Goal: Task Accomplishment & Management: Use online tool/utility

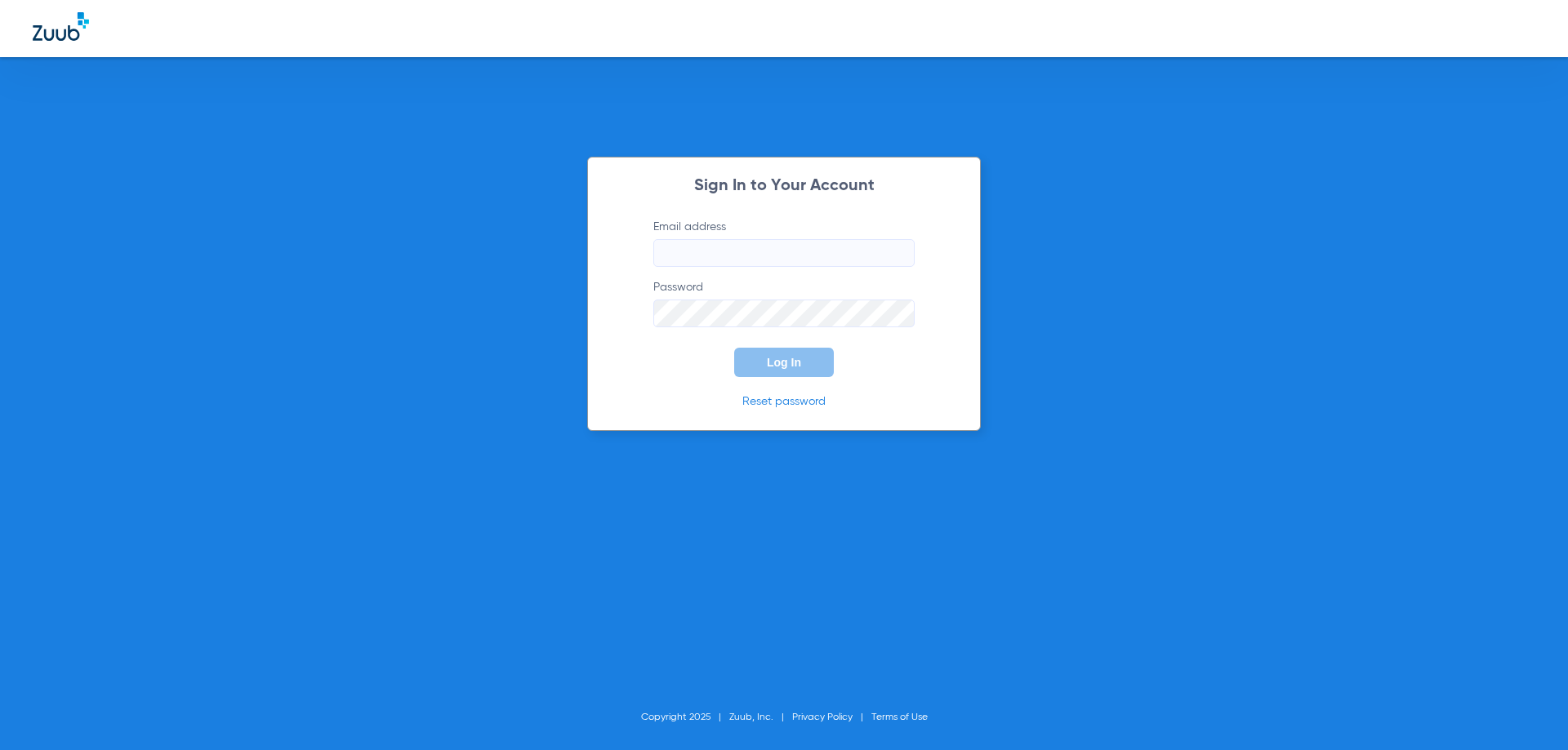
type input "[PERSON_NAME][EMAIL_ADDRESS][PERSON_NAME][DOMAIN_NAME]"
click at [806, 371] on button "Log In" at bounding box center [784, 363] width 99 height 30
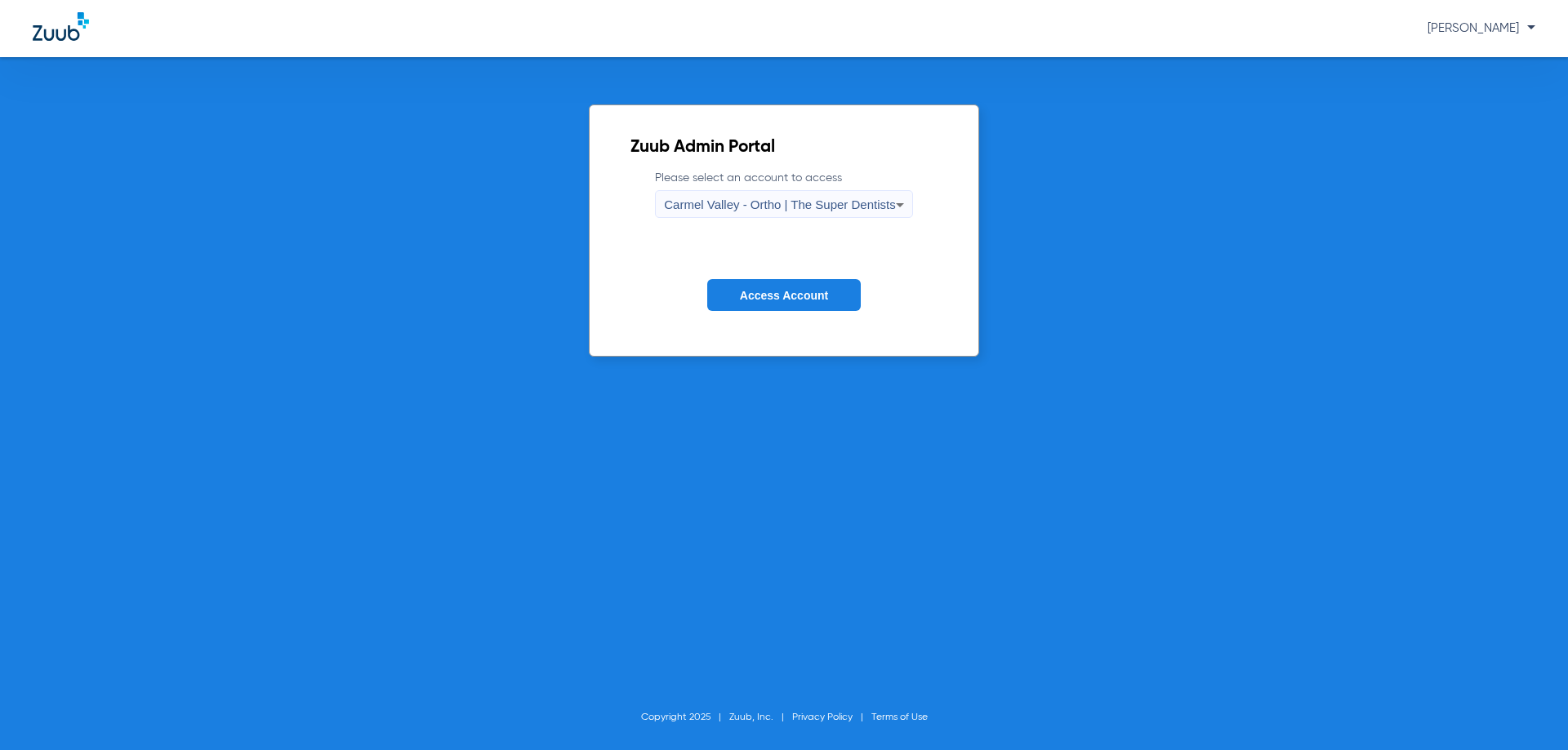
click at [903, 206] on icon at bounding box center [900, 205] width 20 height 20
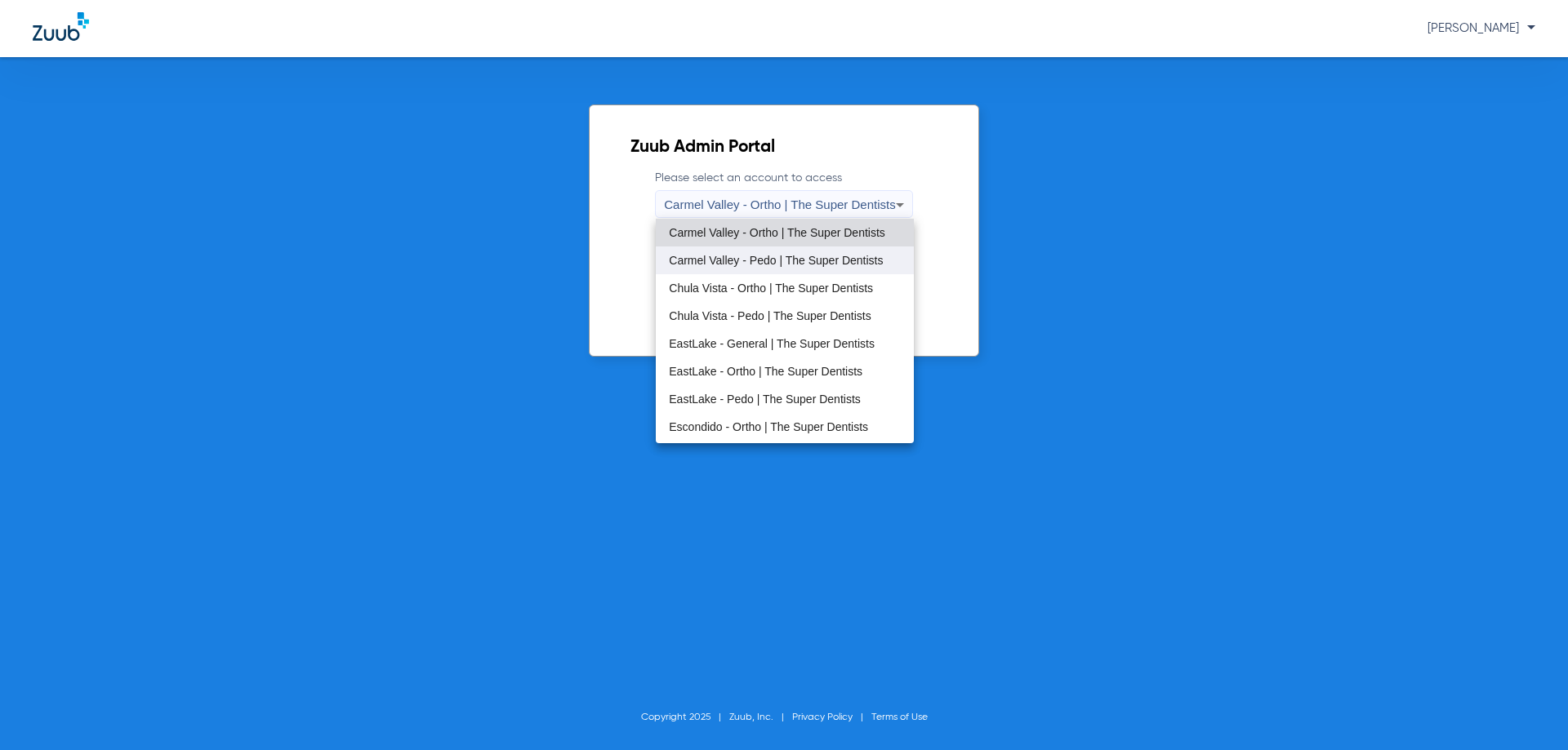
click at [787, 258] on span "Carmel Valley - Pedo | The Super Dentists" at bounding box center [775, 260] width 214 height 11
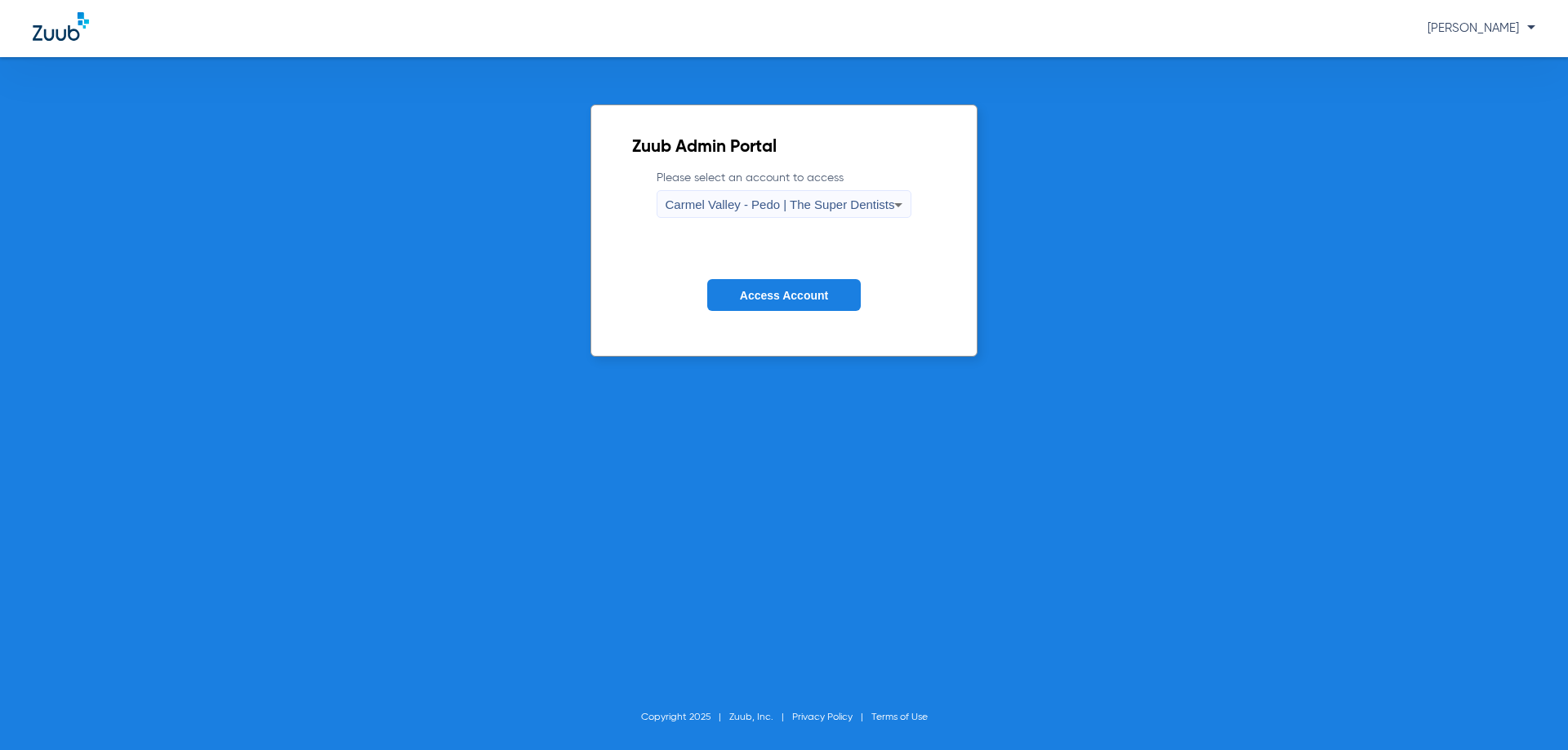
click at [785, 306] on button "Access Account" at bounding box center [784, 295] width 153 height 32
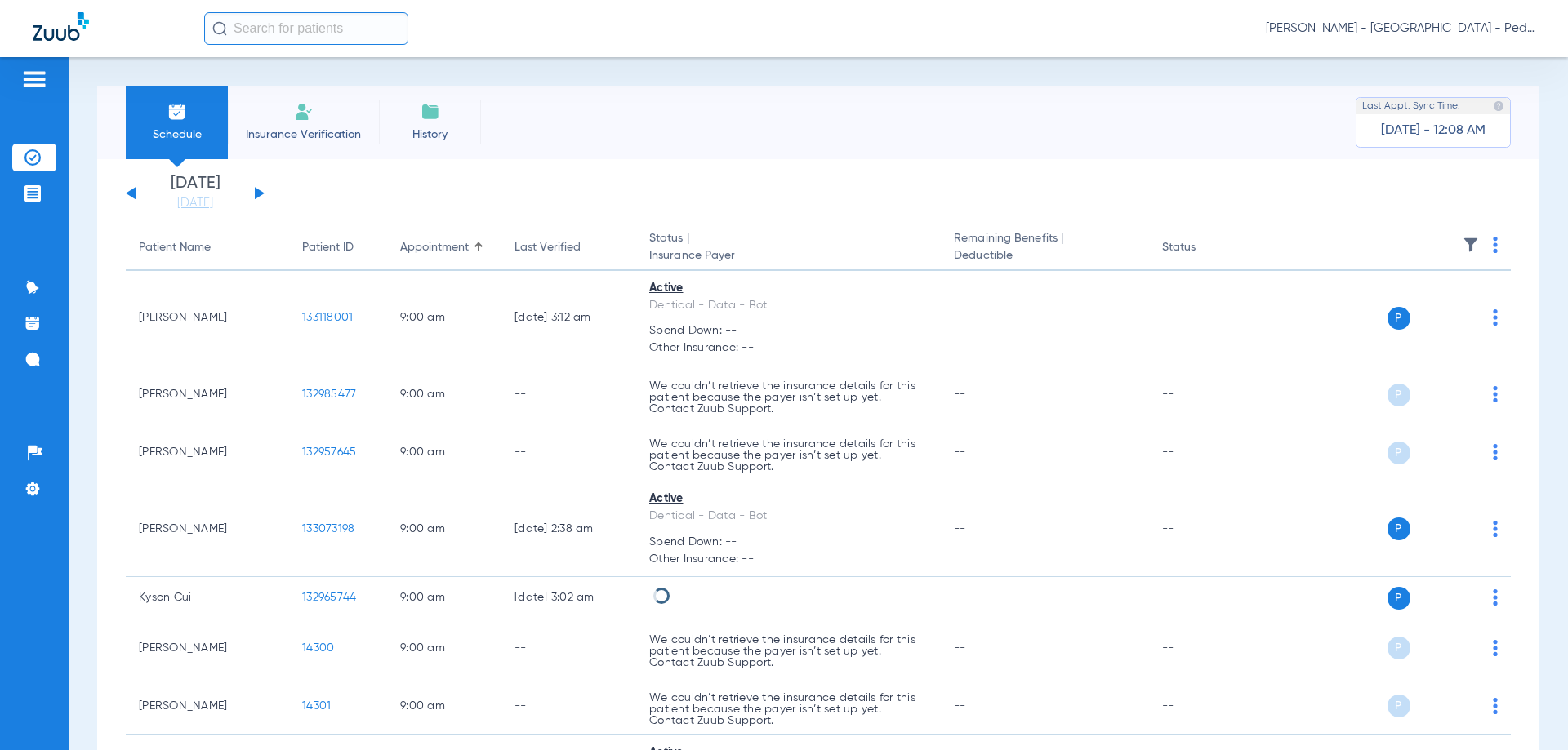
click at [309, 130] on span "Insurance Verification" at bounding box center [302, 134] width 126 height 16
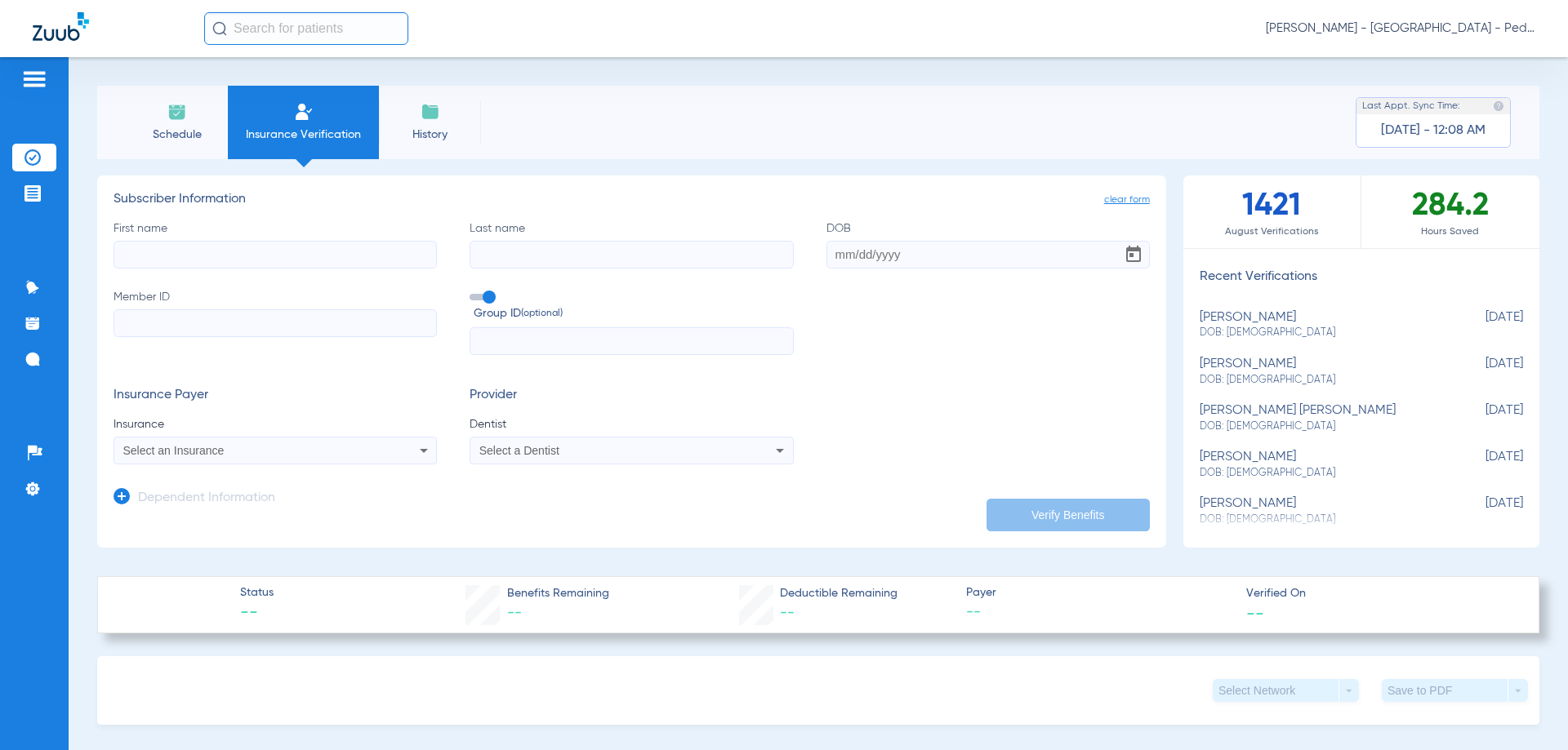
click at [170, 256] on input "First name" at bounding box center [275, 255] width 323 height 28
type input "T"
type input "Haruto"
click at [522, 263] on input "Last name" at bounding box center [631, 255] width 323 height 28
type input "Suzuki"
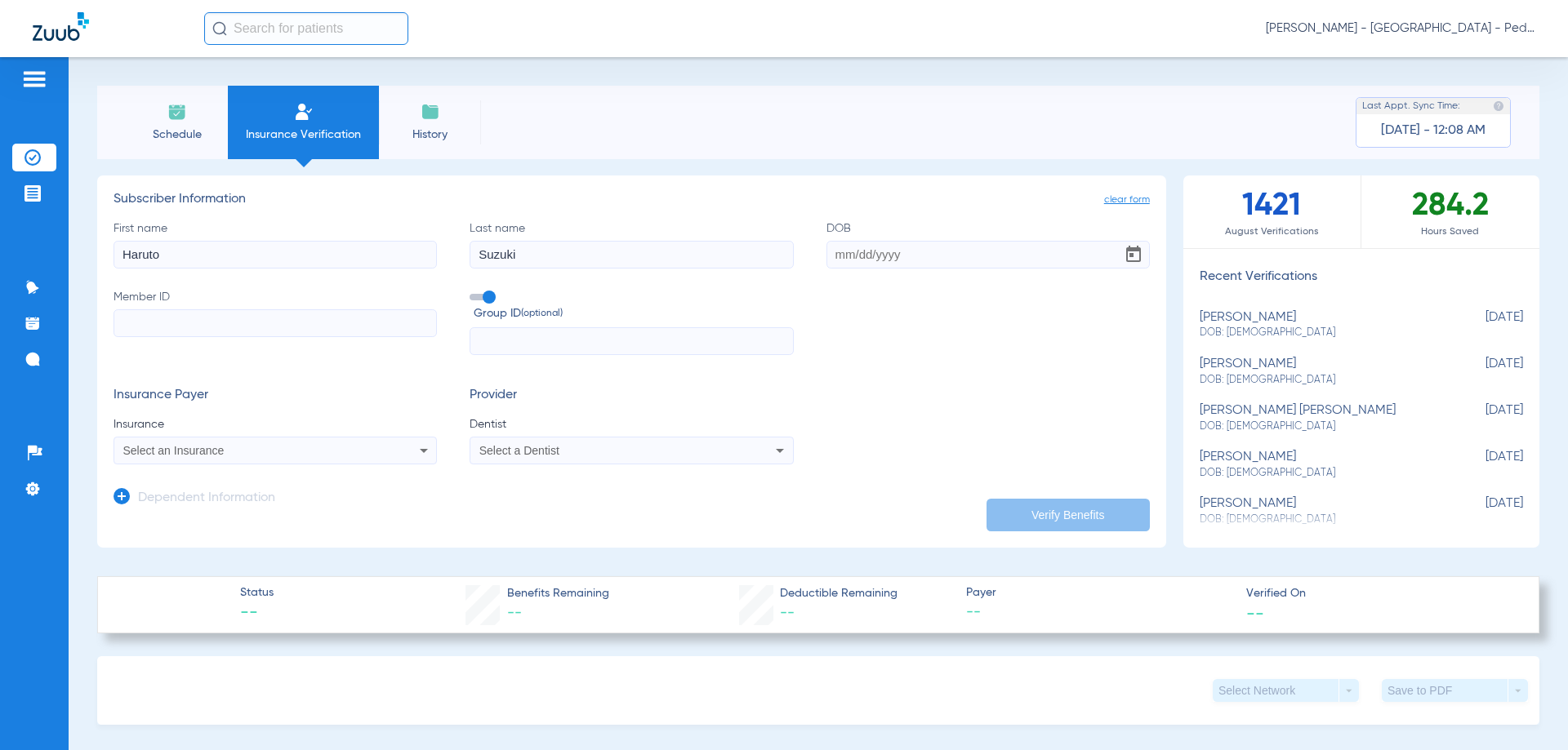
click at [838, 251] on input "DOB" at bounding box center [988, 255] width 323 height 28
type input "[DATE]"
click at [136, 330] on input "Member ID" at bounding box center [275, 323] width 323 height 28
paste input "678W18865"
type input "678W18865"
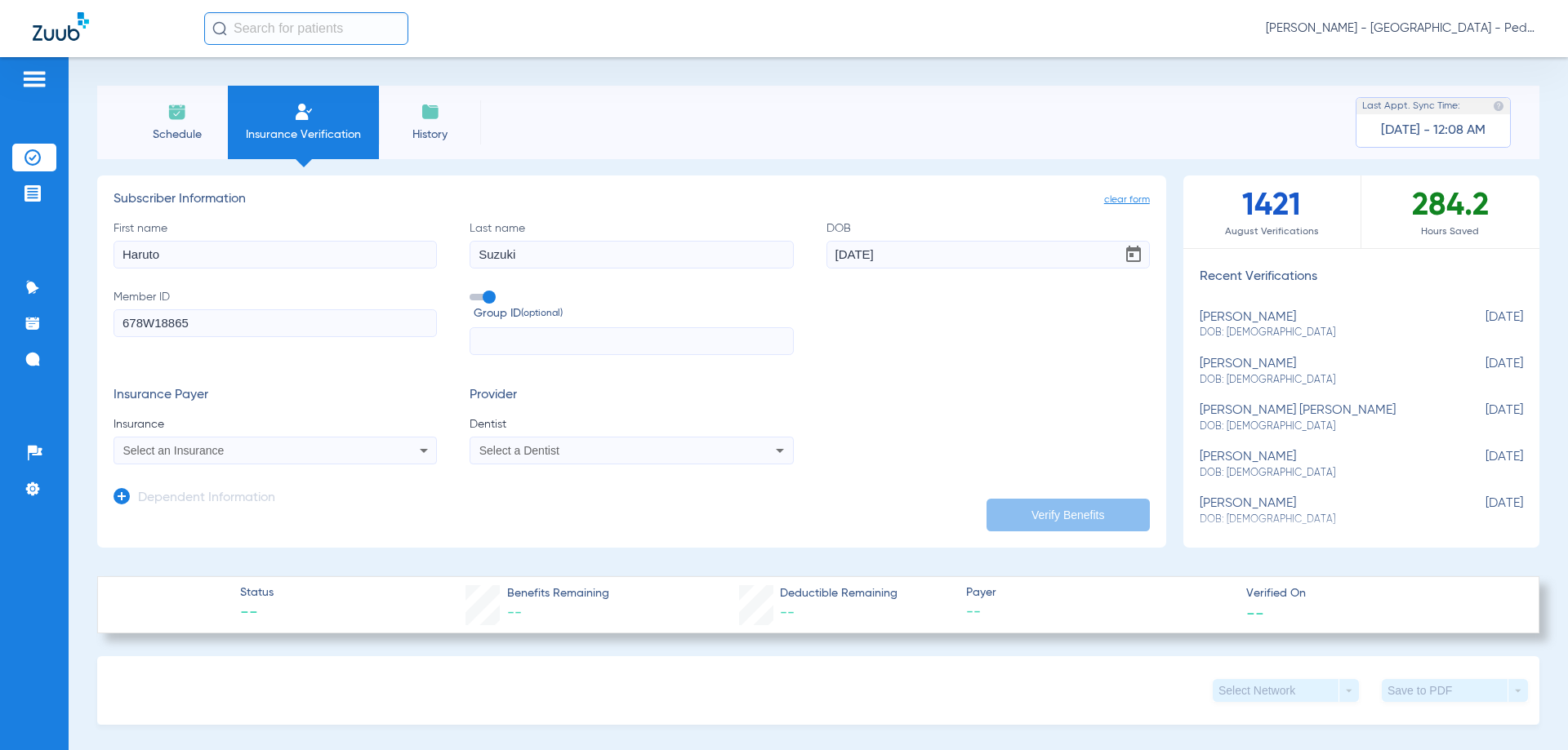
click at [420, 450] on icon at bounding box center [424, 451] width 8 height 4
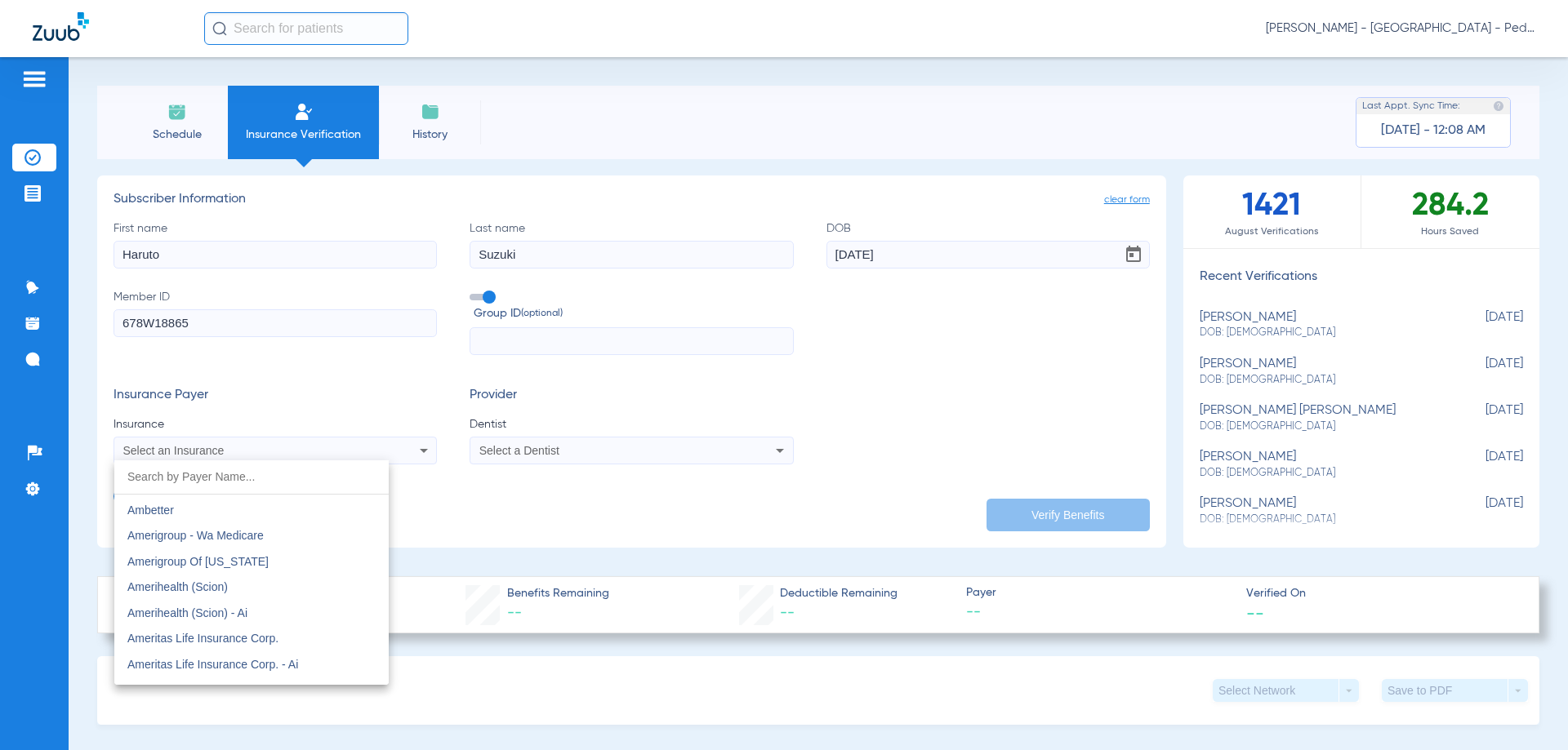
scroll to position [544, 0]
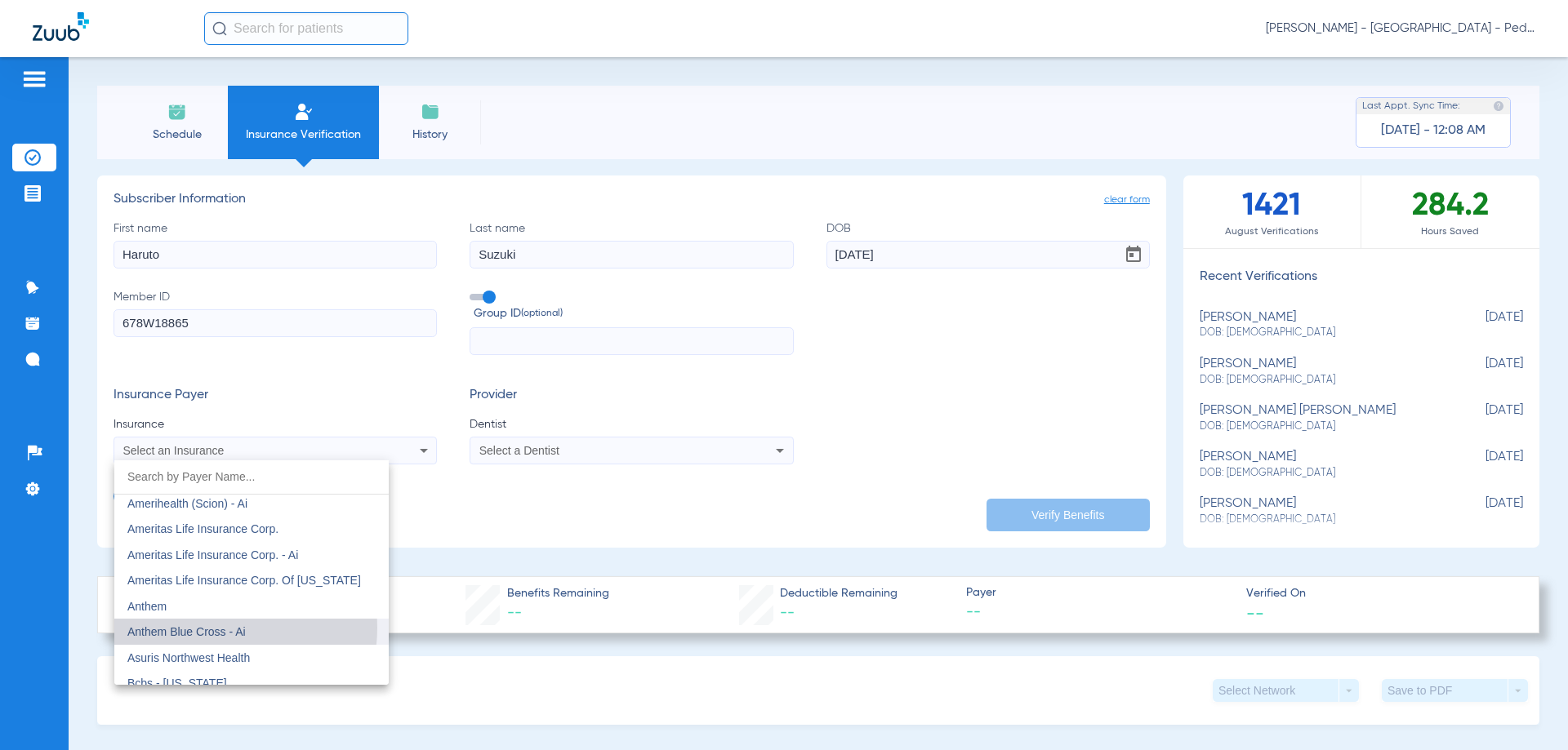
click at [215, 628] on span "Anthem Blue Cross - Ai" at bounding box center [186, 632] width 118 height 13
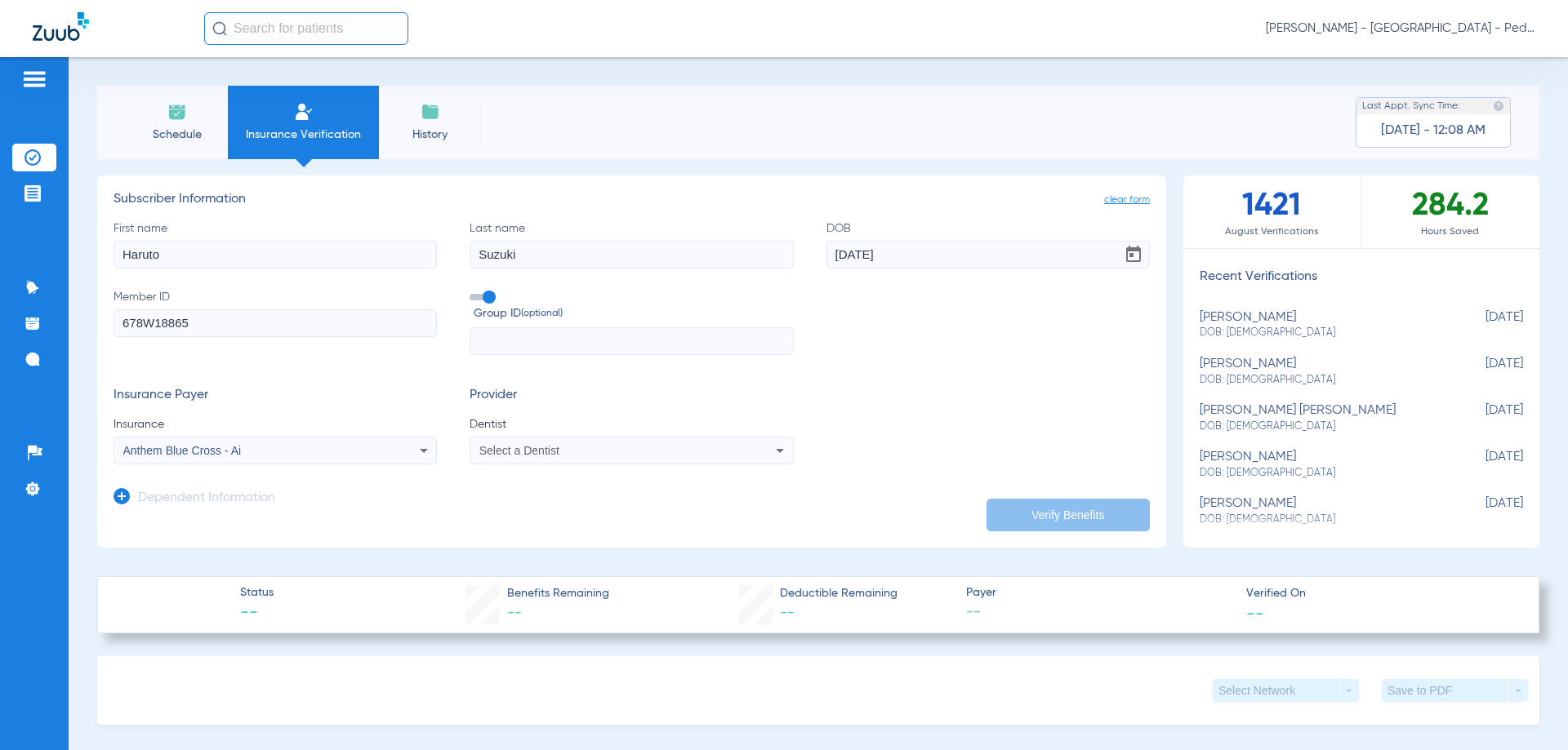
click at [771, 453] on icon at bounding box center [780, 451] width 20 height 20
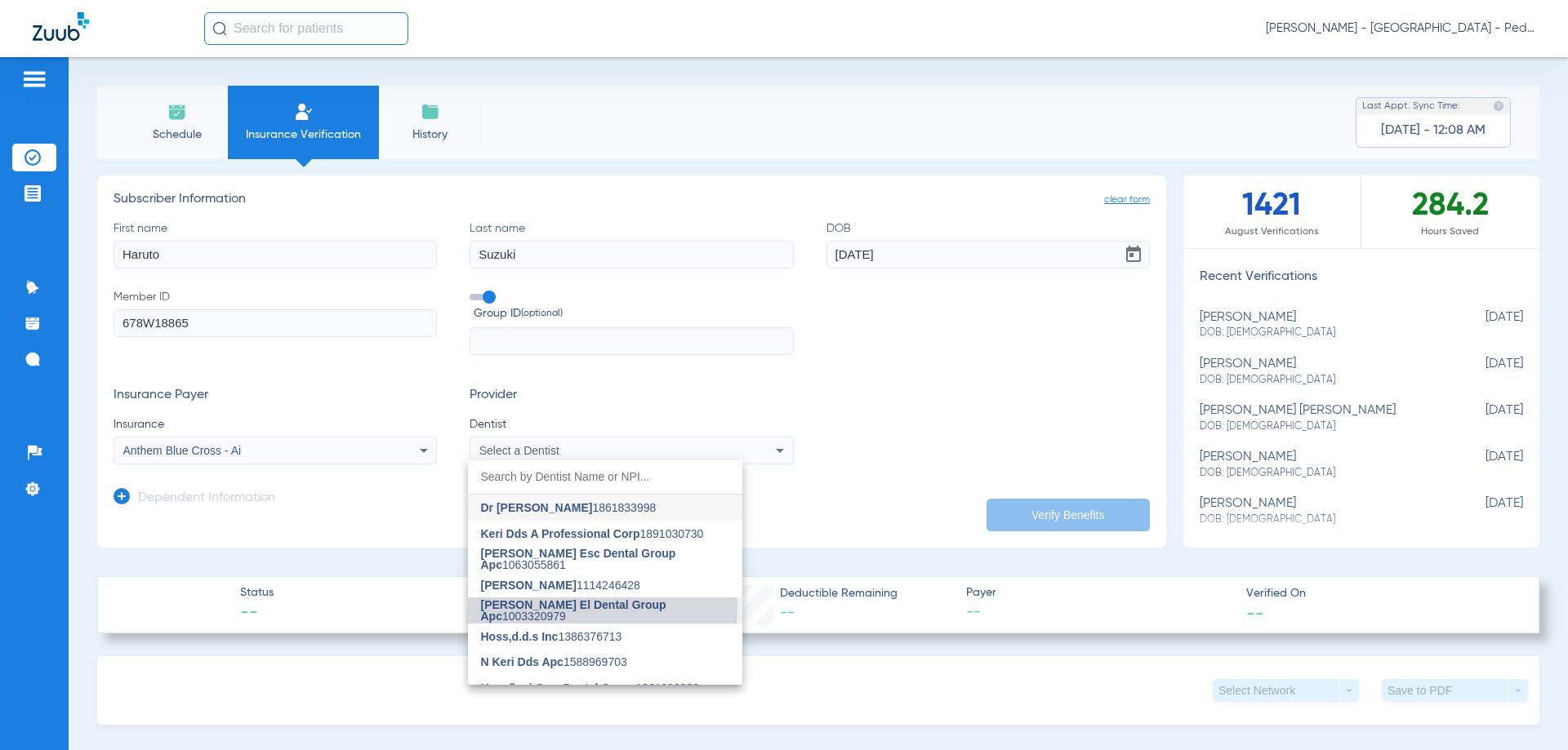
click at [602, 608] on span "[PERSON_NAME] El Dental Group Apc" at bounding box center [573, 611] width 185 height 25
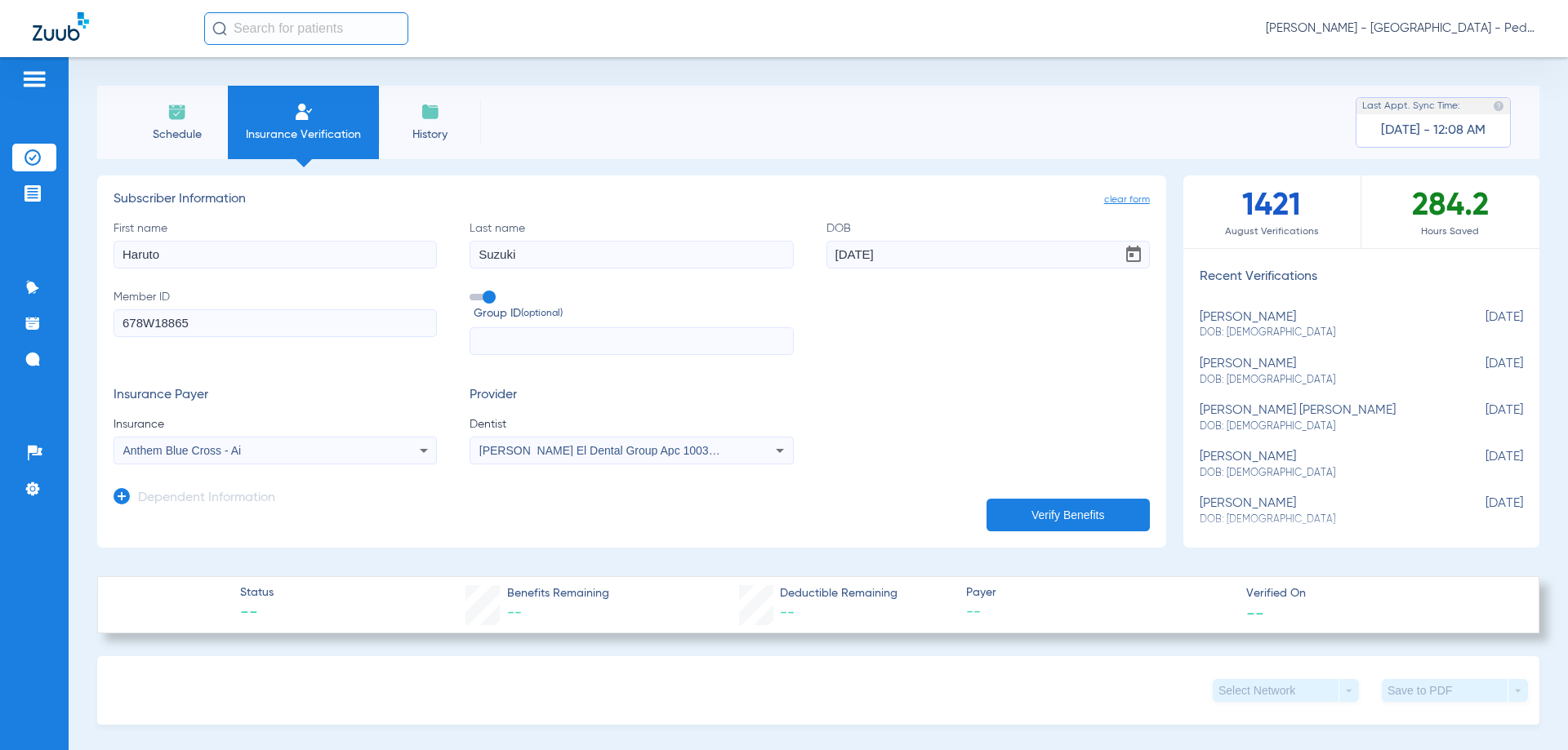
click at [1044, 522] on button "Verify Benefits" at bounding box center [1068, 514] width 163 height 33
click at [418, 453] on icon at bounding box center [424, 451] width 20 height 20
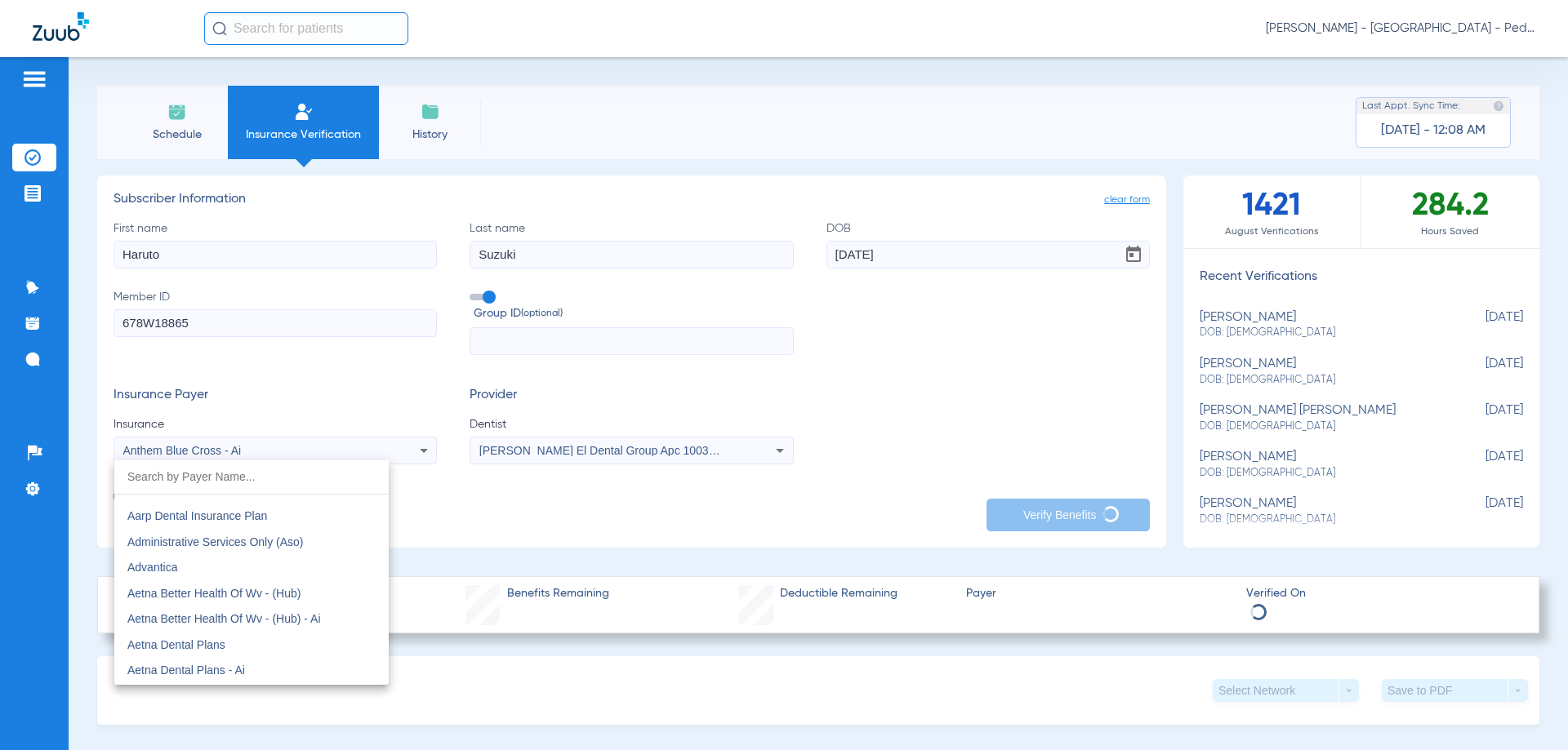
scroll to position [0, 0]
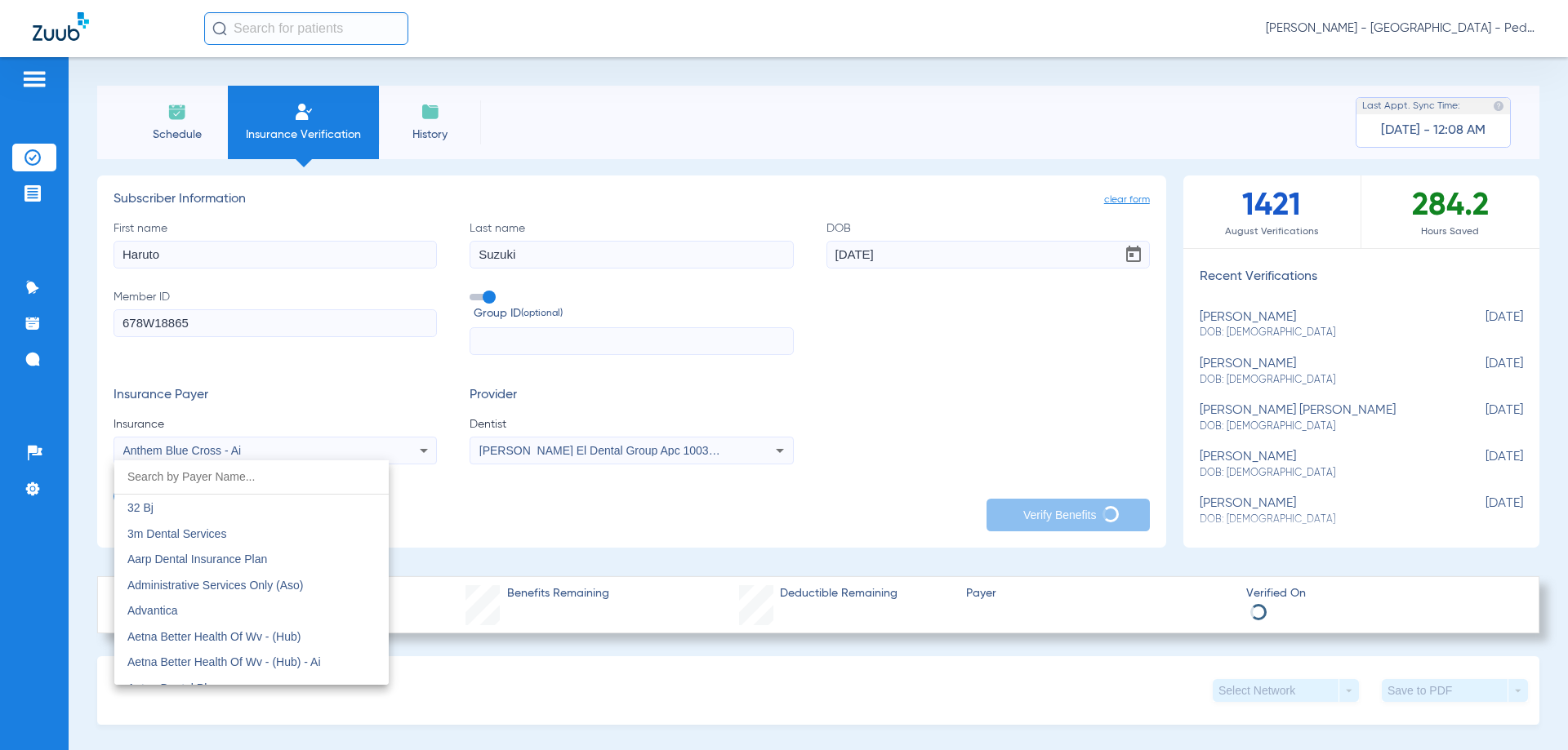
click at [582, 681] on div at bounding box center [784, 375] width 1568 height 750
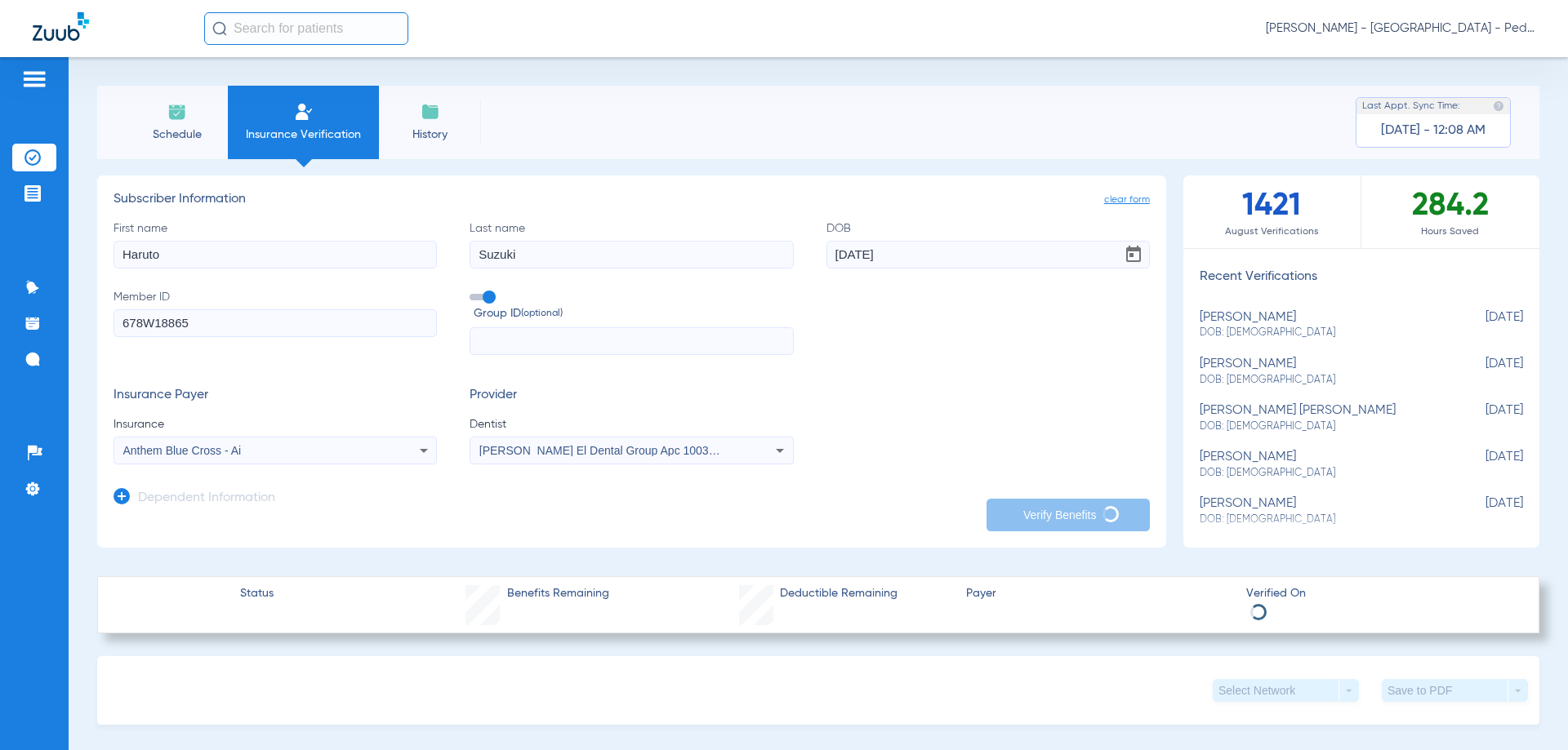
paste input "OUT/80/50/50$50$150$2750"
type input "OUT/80/50/50$50$150$2750"
click at [24, 197] on li "Treatment Acceptance" at bounding box center [34, 194] width 44 height 28
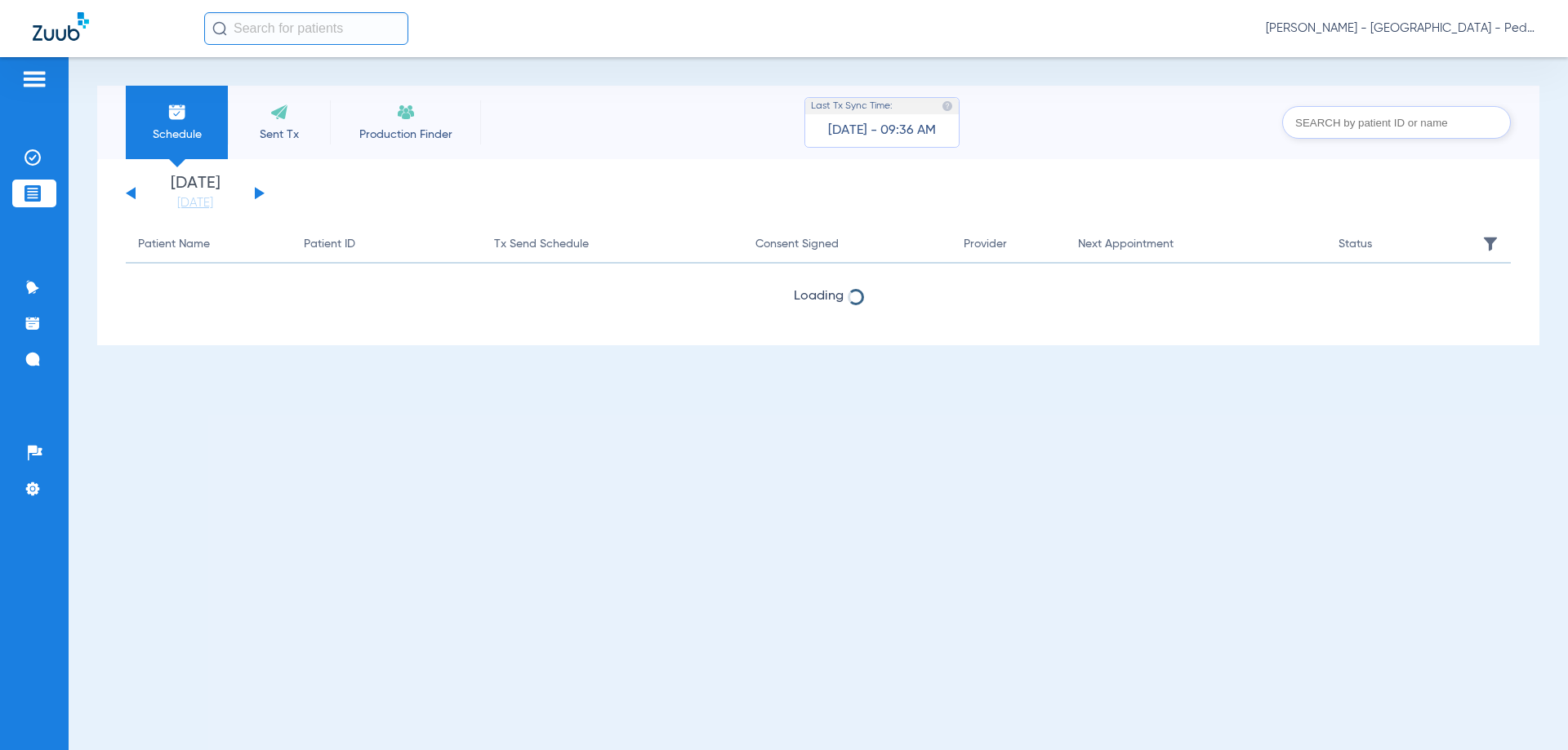
click at [268, 29] on input "text" at bounding box center [305, 28] width 204 height 33
click at [27, 154] on img at bounding box center [33, 157] width 16 height 16
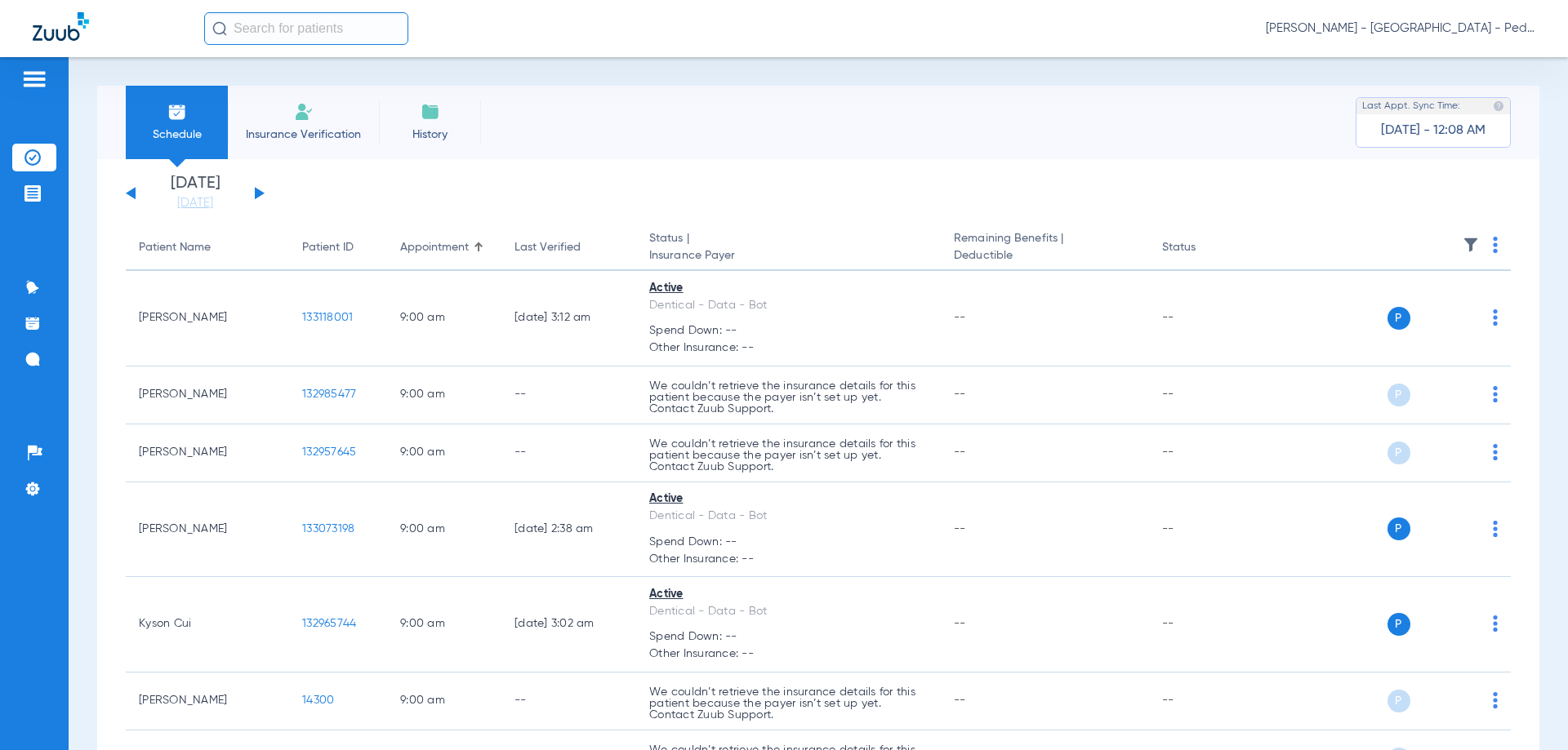
click at [298, 133] on span "Insurance Verification" at bounding box center [302, 134] width 126 height 16
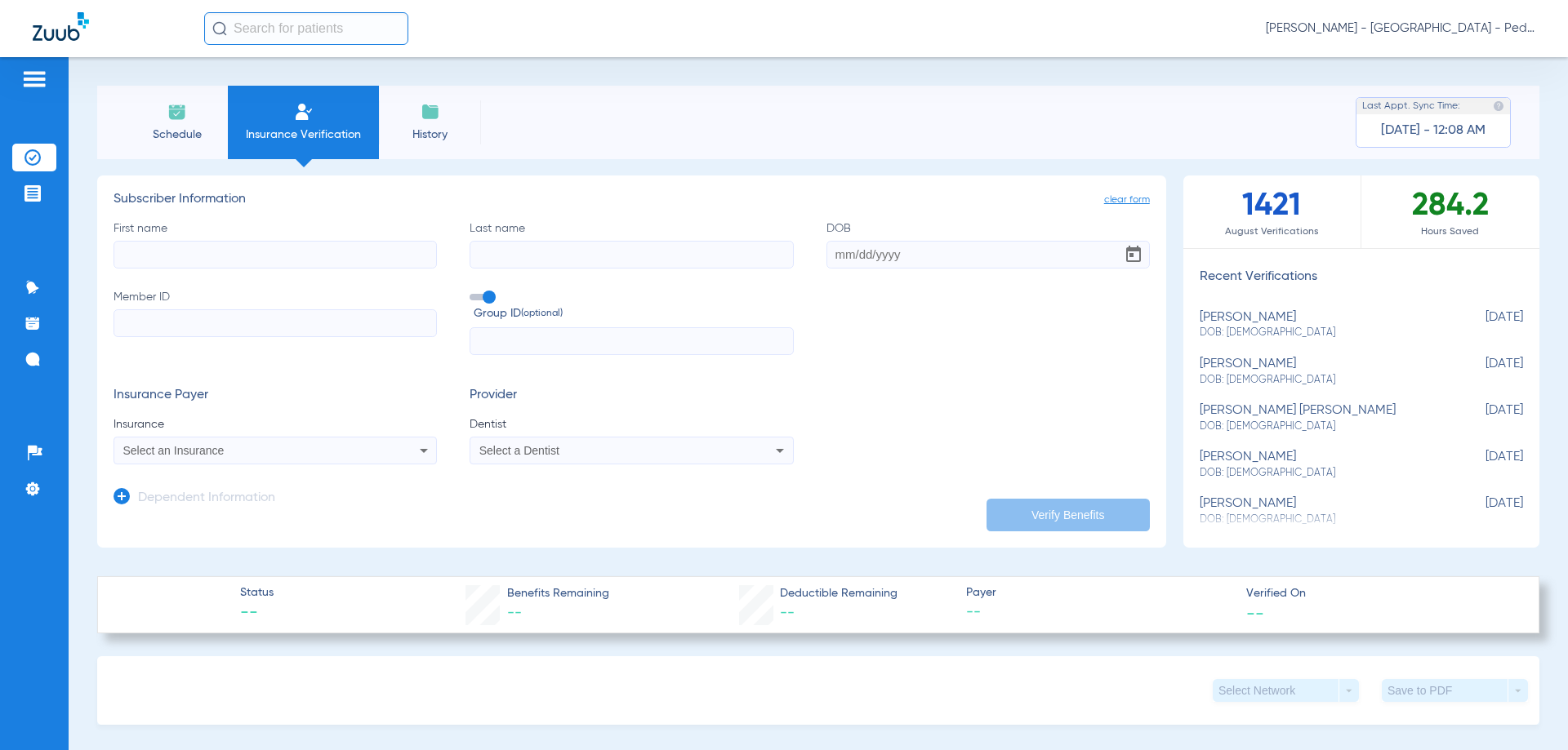
click at [166, 264] on input "First name" at bounding box center [275, 255] width 323 height 28
type input "Haruto"
click at [502, 261] on input "Last name" at bounding box center [631, 255] width 323 height 28
type input "Suzuki"
click at [842, 252] on input "DOB" at bounding box center [988, 255] width 323 height 28
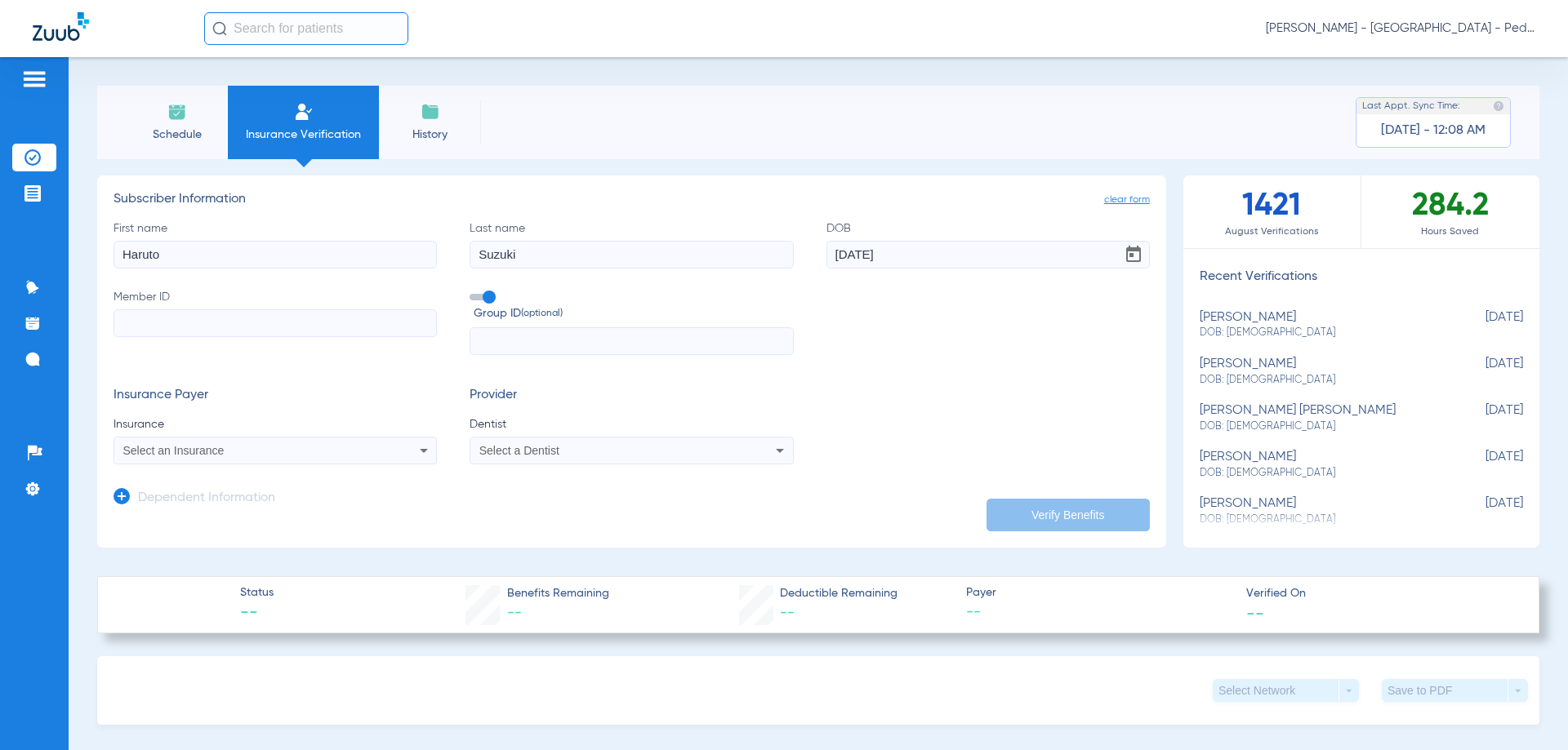
type input "[DATE]"
click at [202, 332] on input "Member ID" at bounding box center [275, 323] width 323 height 28
paste input "678W18865"
type input "678W18865"
click at [518, 339] on input "text" at bounding box center [631, 341] width 323 height 28
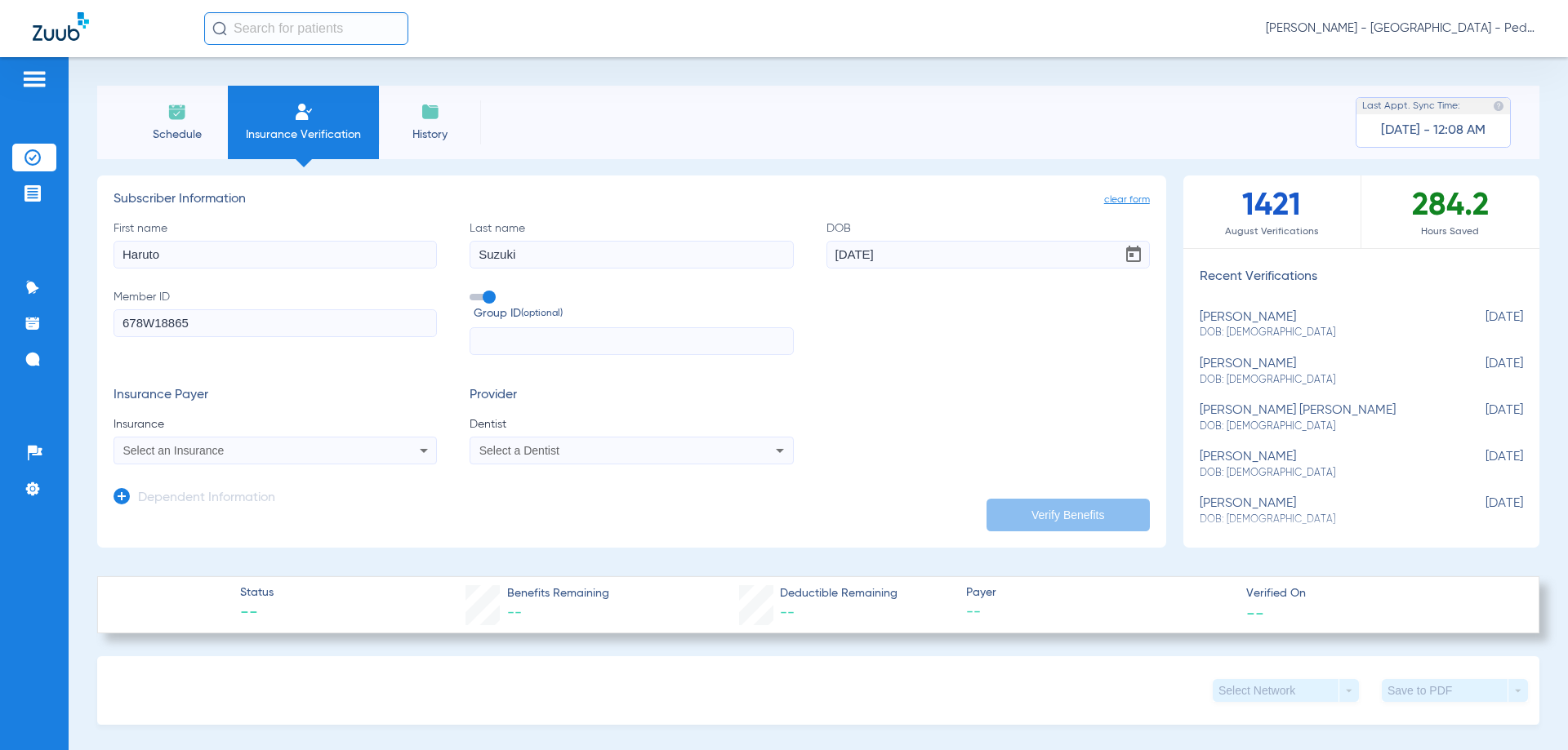
paste input "OUT/80/50/50$50$150$2750"
type input "OUT/80/50/50$50$150$2750"
click at [421, 449] on icon at bounding box center [424, 451] width 20 height 20
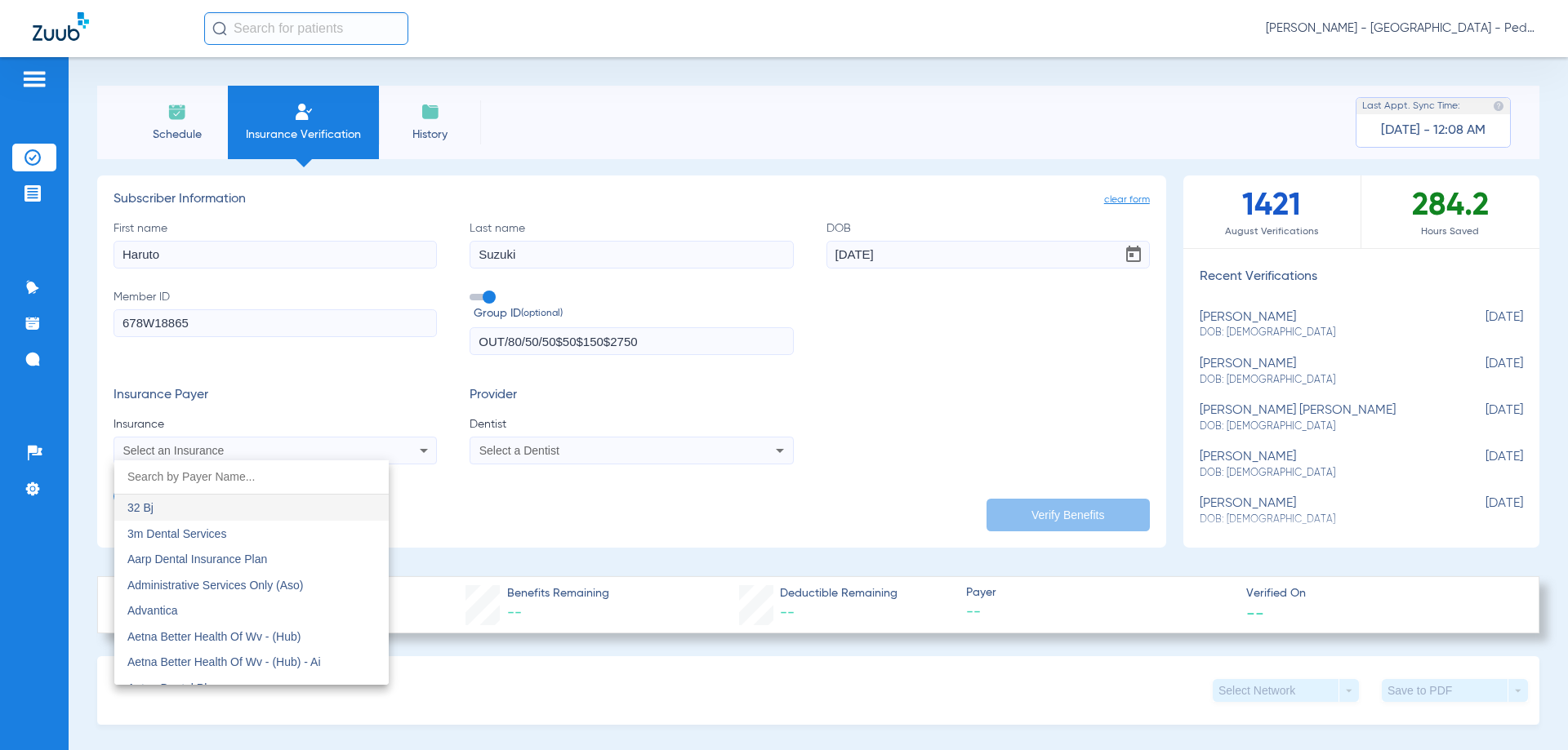
drag, startPoint x: 678, startPoint y: 339, endPoint x: 516, endPoint y: 335, distance: 162.0
click at [516, 335] on div at bounding box center [784, 375] width 1568 height 750
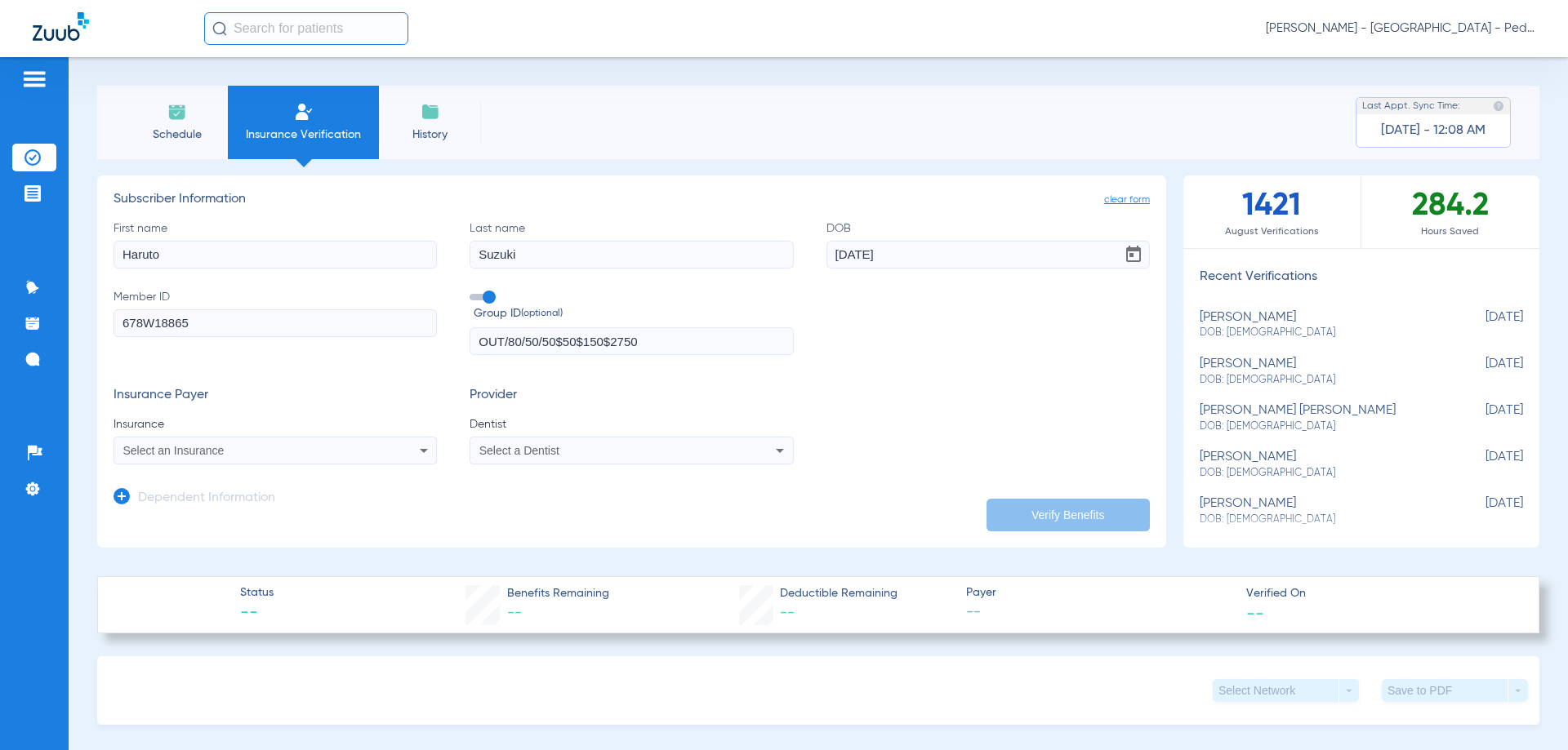
drag, startPoint x: 663, startPoint y: 344, endPoint x: 459, endPoint y: 334, distance: 204.2
click at [459, 334] on div "First name Haruto Last name Suzuki DOB 05/29/2019 Member ID 678W18865 Group ID …" at bounding box center [631, 288] width 1036 height 135
type input "L040000003"
click at [420, 452] on icon at bounding box center [424, 451] width 8 height 4
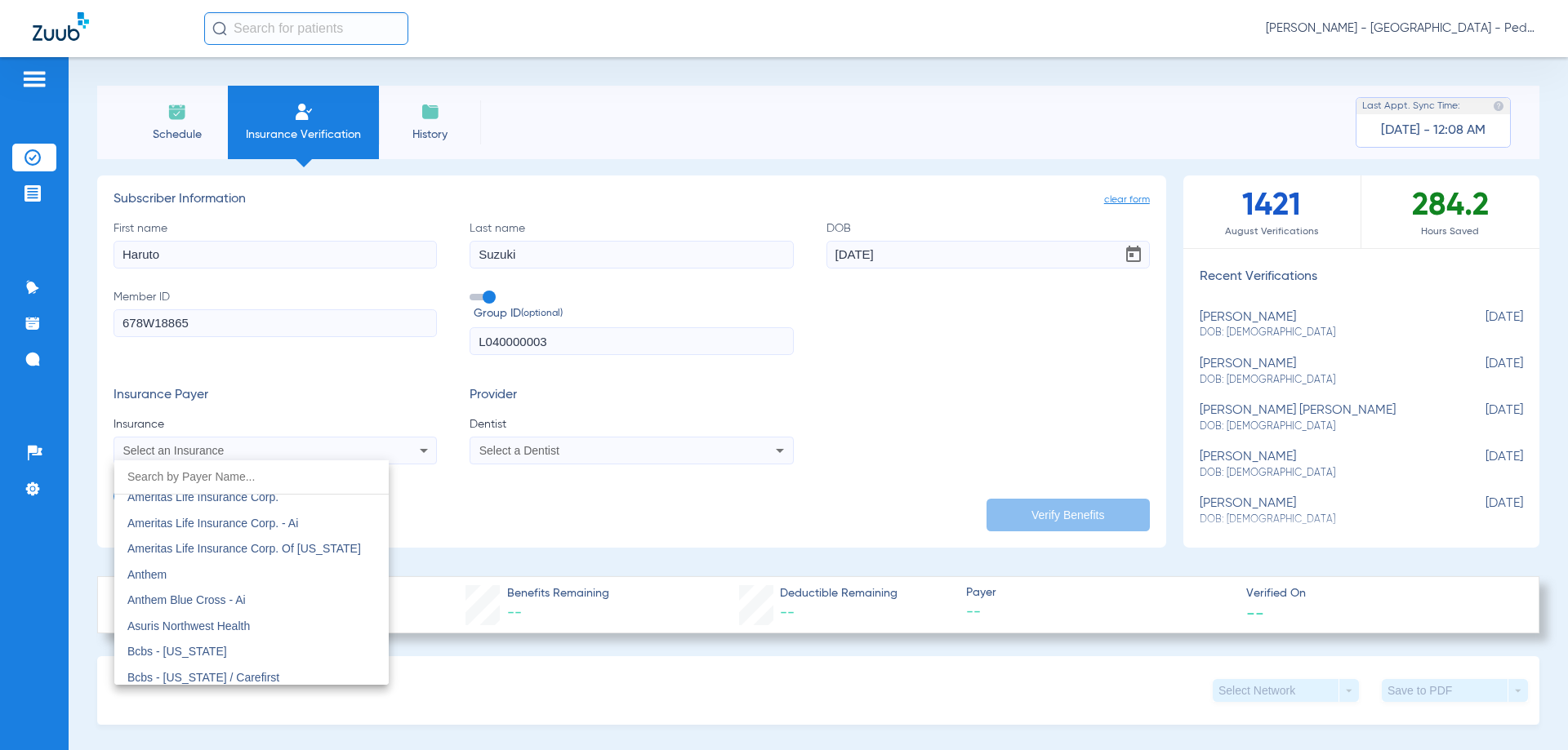
scroll to position [544, 0]
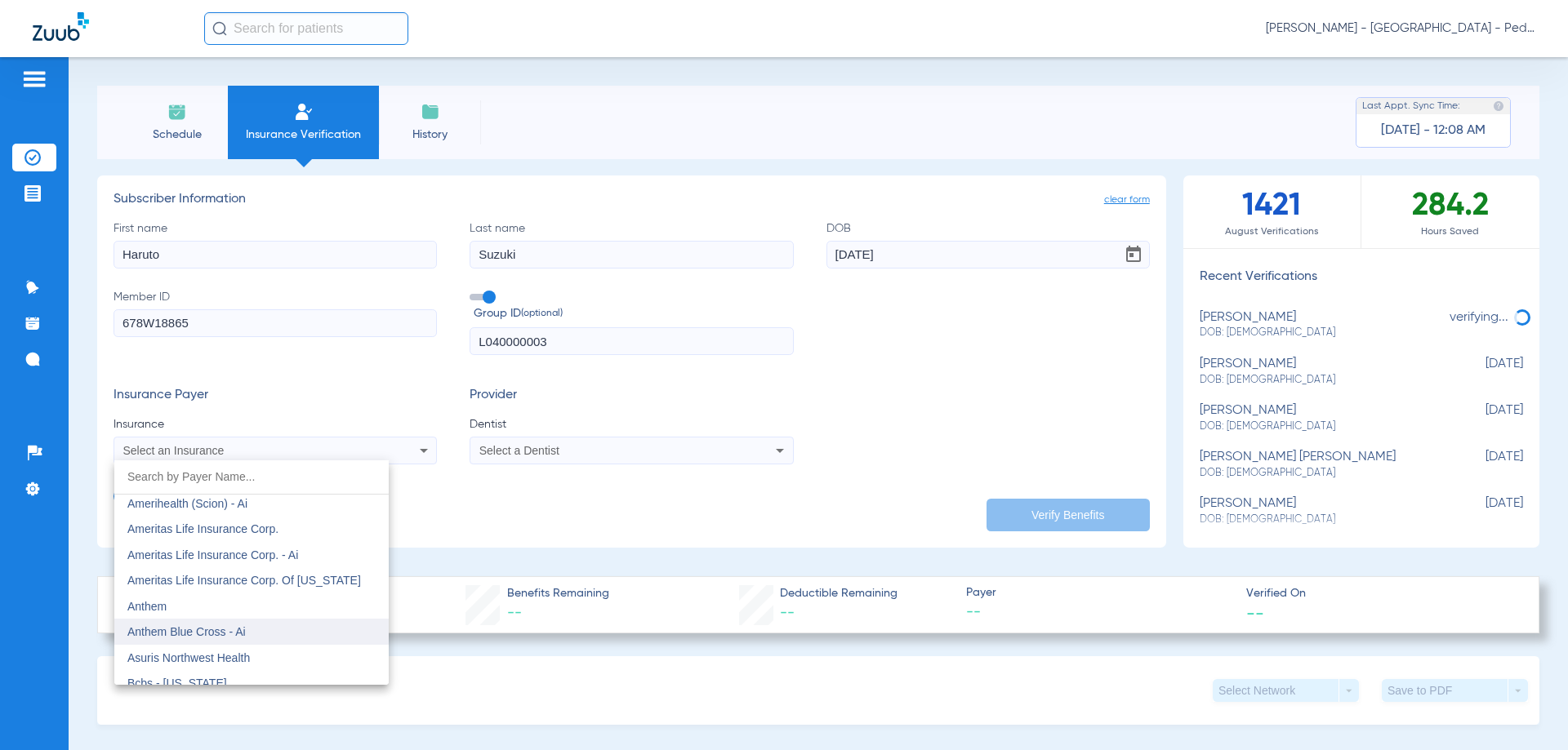
click at [154, 635] on span "Anthem Blue Cross - Ai" at bounding box center [186, 632] width 118 height 13
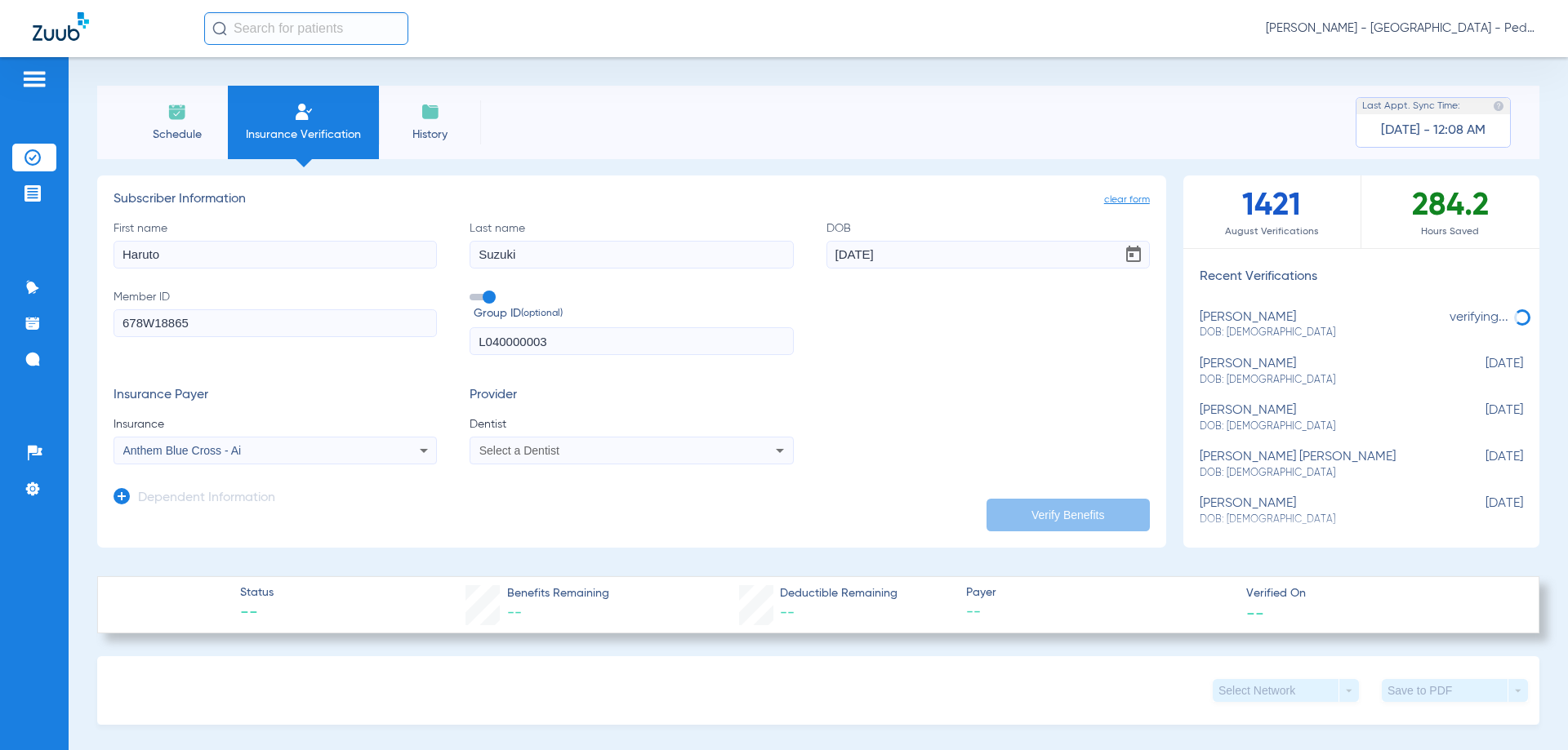
click at [777, 449] on icon at bounding box center [780, 451] width 20 height 20
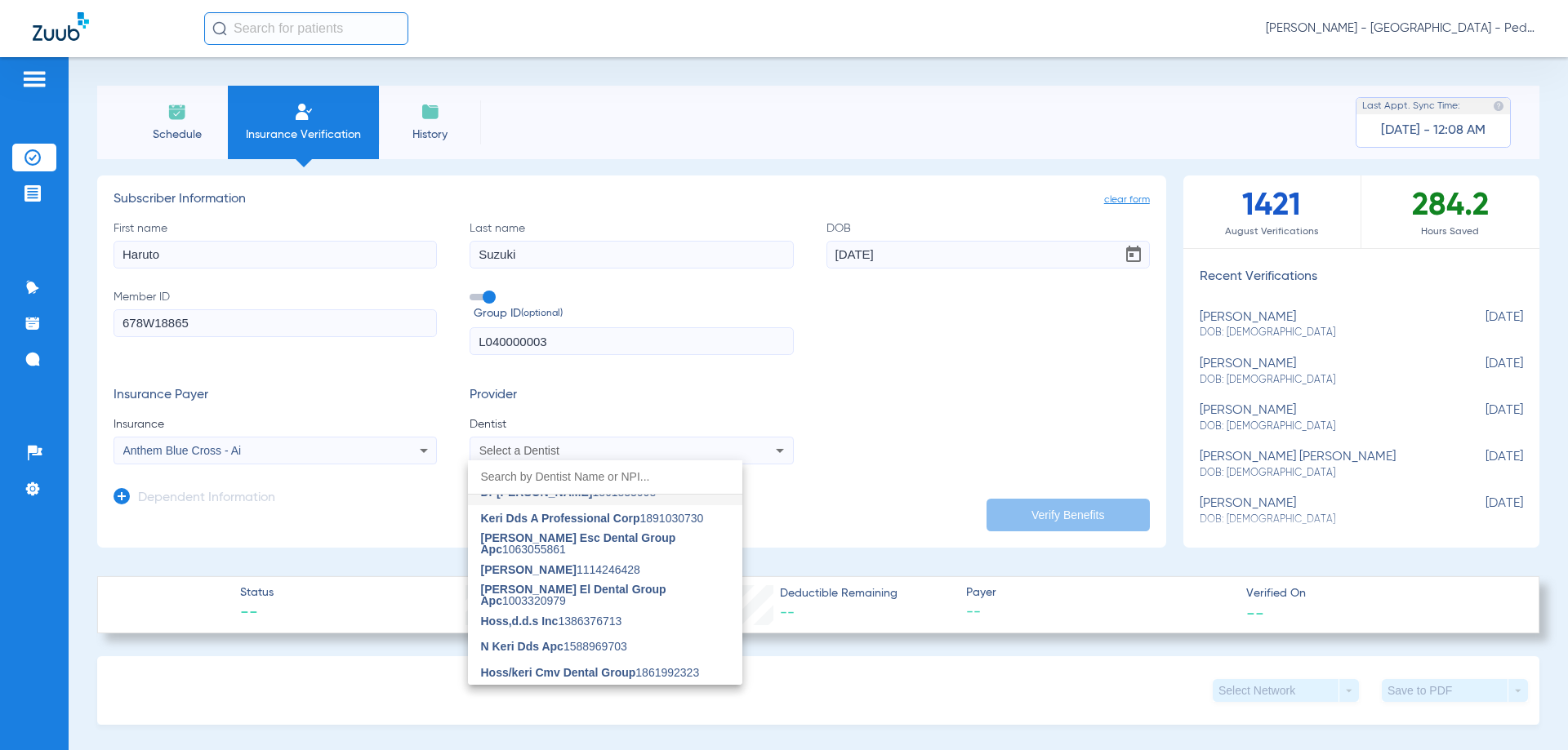
scroll to position [0, 0]
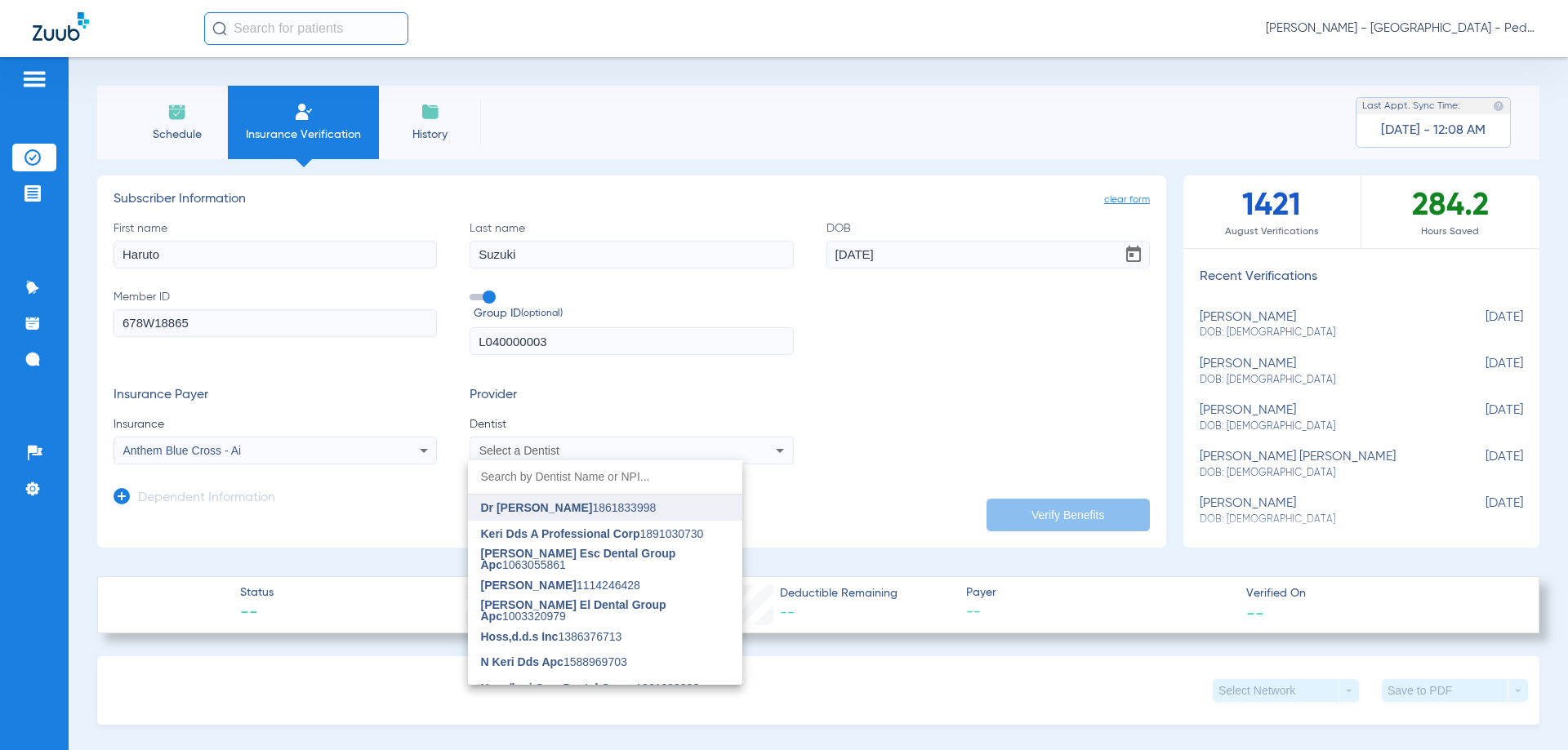
click at [539, 510] on span "Dr [PERSON_NAME]" at bounding box center [536, 507] width 111 height 13
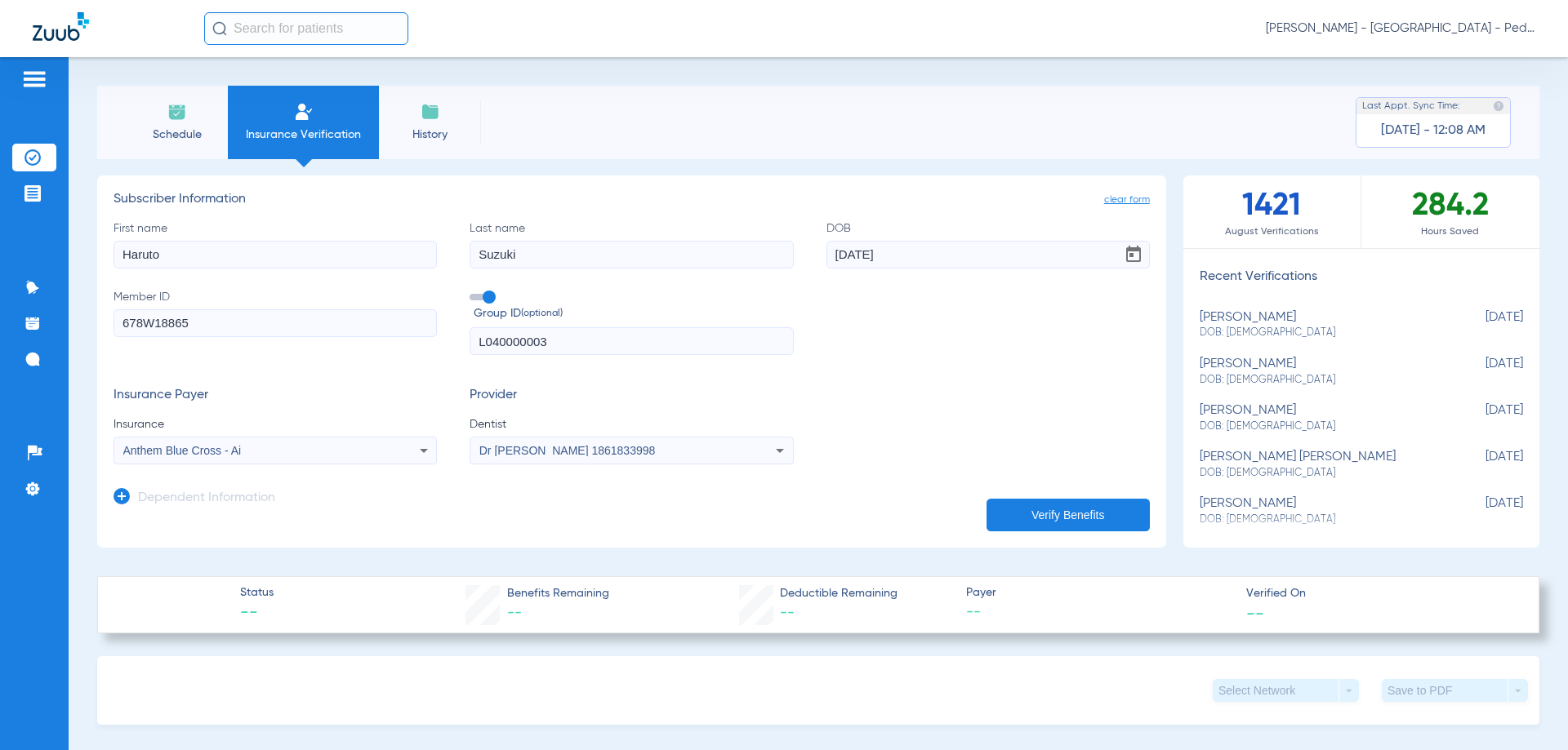
click at [1018, 512] on button "Verify Benefits" at bounding box center [1068, 514] width 163 height 33
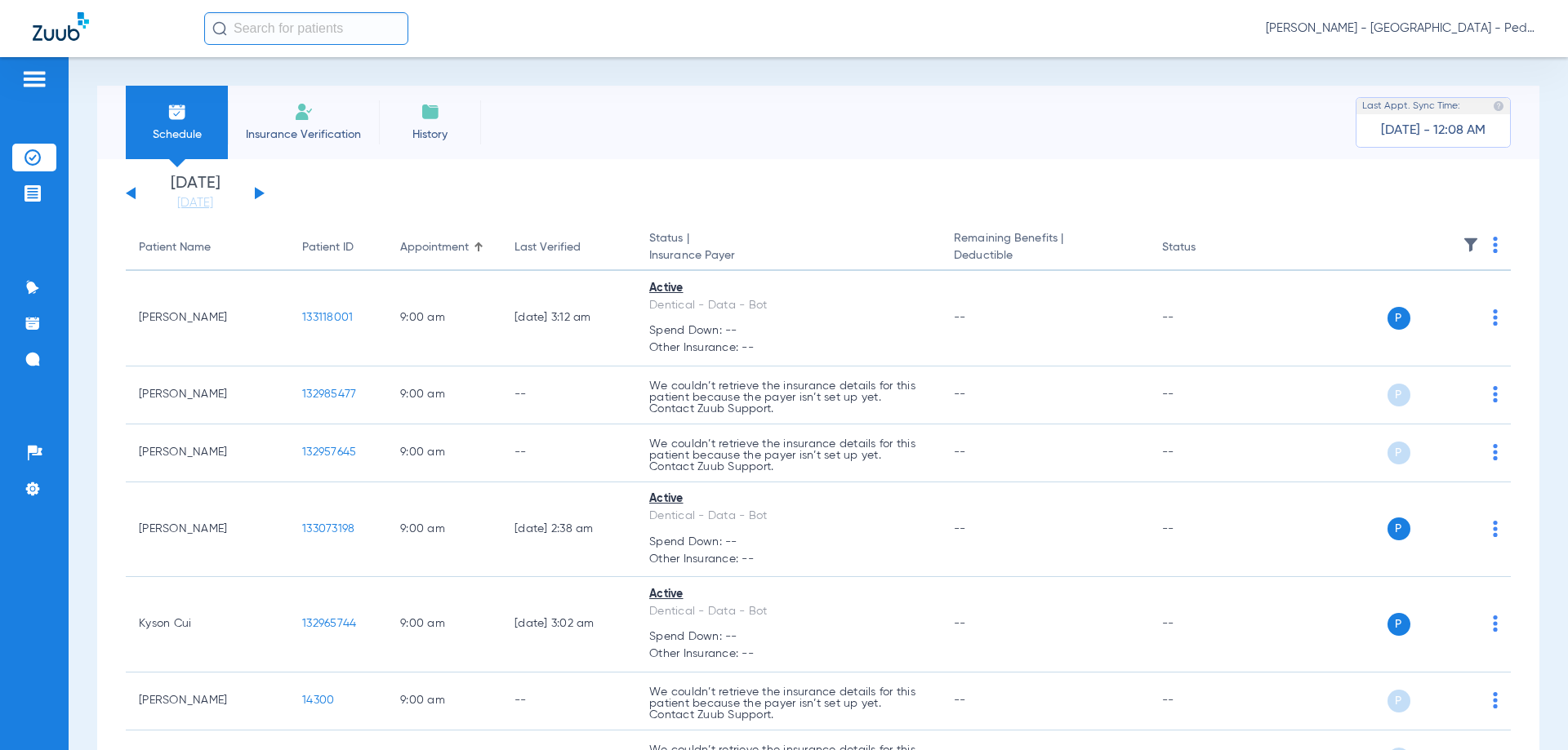
click at [1366, 34] on span "Valerie Grady - Carmel Valley - Pedo | The Super Dentists" at bounding box center [1400, 29] width 270 height 16
click at [1446, 96] on span "Log out" at bounding box center [1473, 90] width 92 height 11
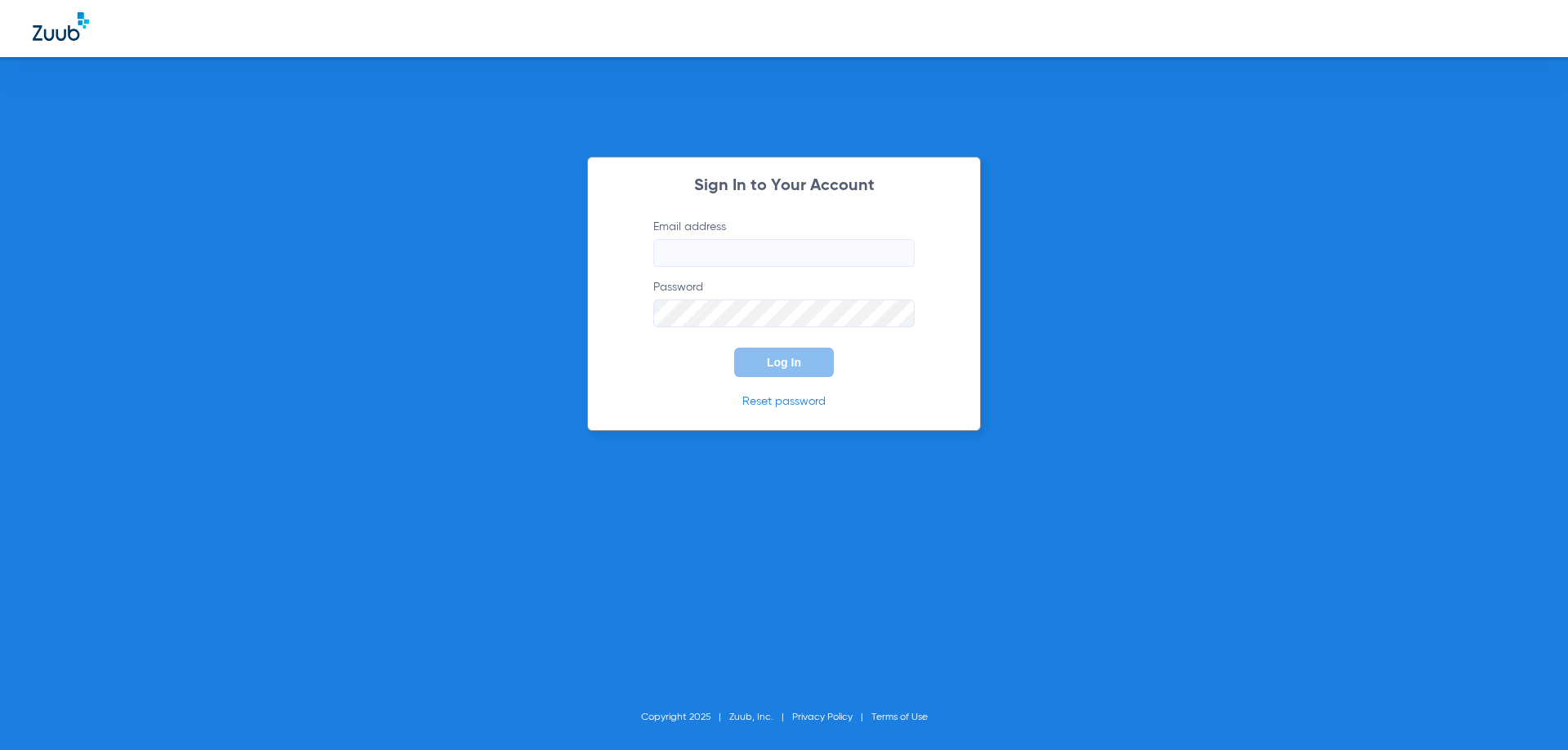
type input "[PERSON_NAME][EMAIL_ADDRESS][PERSON_NAME][DOMAIN_NAME]"
drag, startPoint x: 874, startPoint y: 246, endPoint x: 640, endPoint y: 253, distance: 234.1
click at [640, 253] on form "Email address valerie.grady@thesuperdentists.com Password Log In" at bounding box center [784, 297] width 310 height 158
paste input "[EMAIL_ADDRESS][DOMAIN_NAME]"
type input "[EMAIL_ADDRESS][DOMAIN_NAME]"
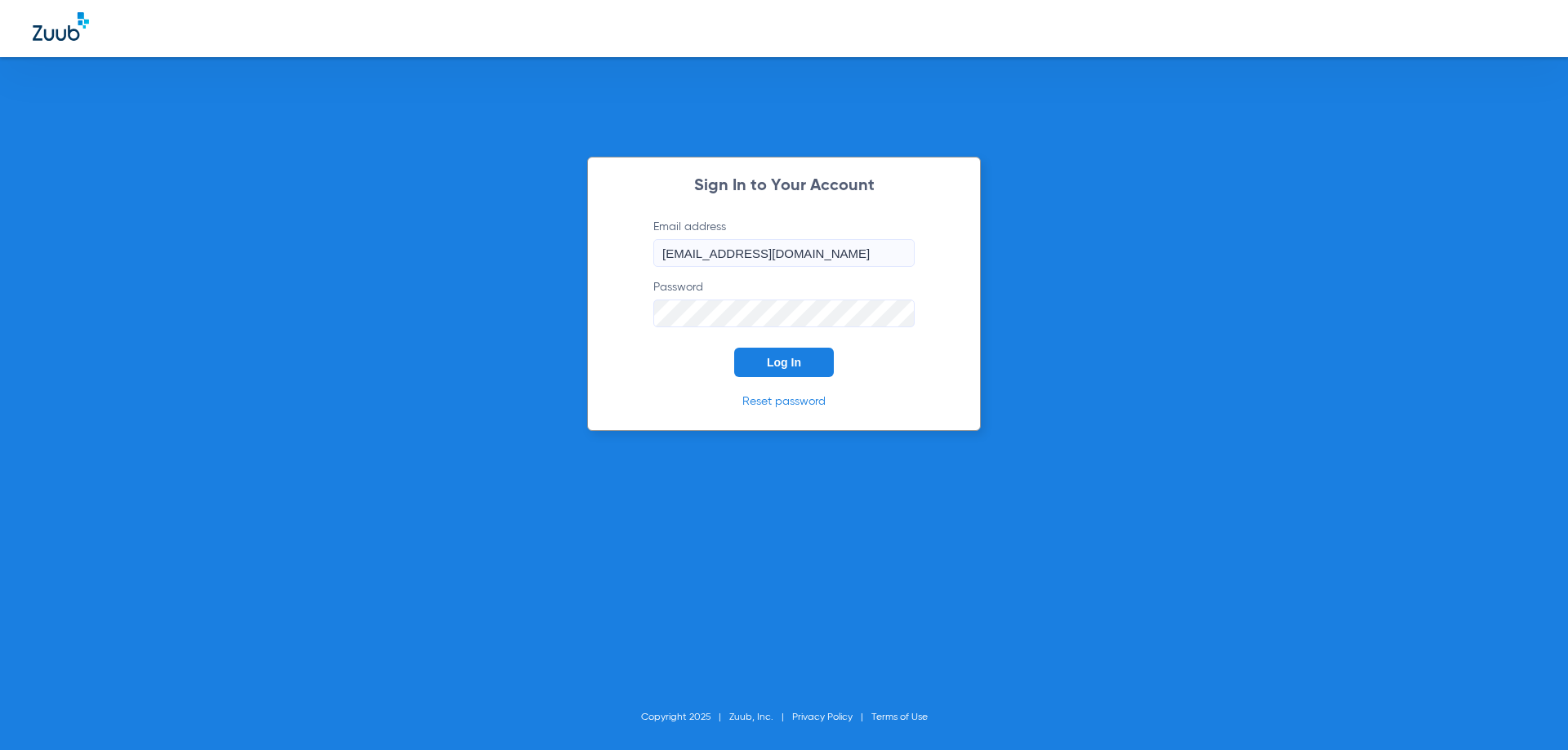
click at [596, 325] on div "Sign In to Your Account Email address [EMAIL_ADDRESS][DOMAIN_NAME] Password Log…" at bounding box center [784, 294] width 394 height 275
type input "[PERSON_NAME][EMAIL_ADDRESS][PERSON_NAME][DOMAIN_NAME]"
drag, startPoint x: 867, startPoint y: 257, endPoint x: 616, endPoint y: 267, distance: 251.2
click at [616, 267] on div "Sign In to Your Account Email address [PERSON_NAME][EMAIL_ADDRESS][PERSON_NAME]…" at bounding box center [784, 294] width 394 height 275
paste input "[EMAIL_ADDRESS][DOMAIN_NAME]"
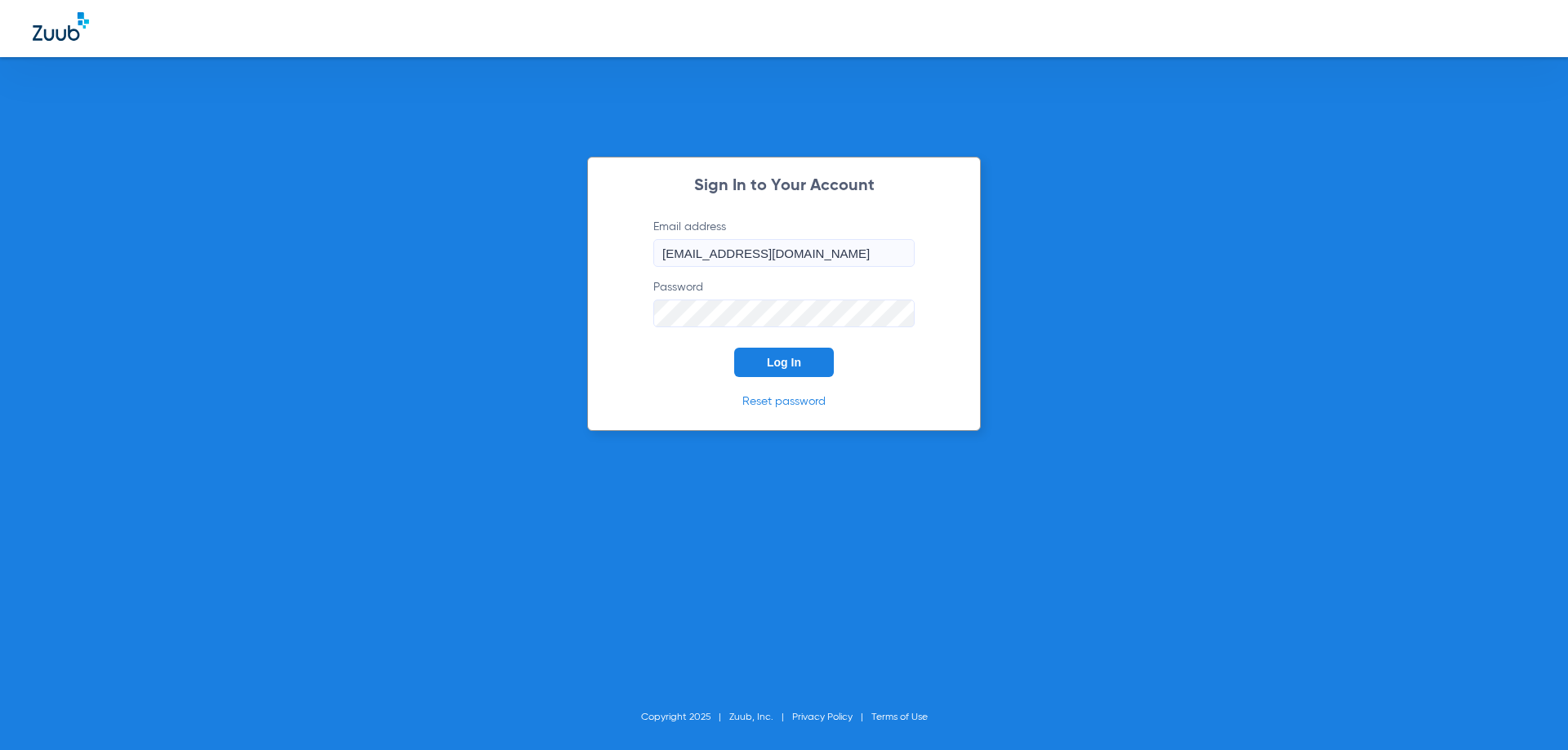
type input "[EMAIL_ADDRESS][DOMAIN_NAME]"
click at [620, 325] on div "Sign In to Your Account Email address [EMAIL_ADDRESS][DOMAIN_NAME] Password Log…" at bounding box center [784, 294] width 394 height 275
click at [779, 367] on span "Log In" at bounding box center [784, 362] width 34 height 13
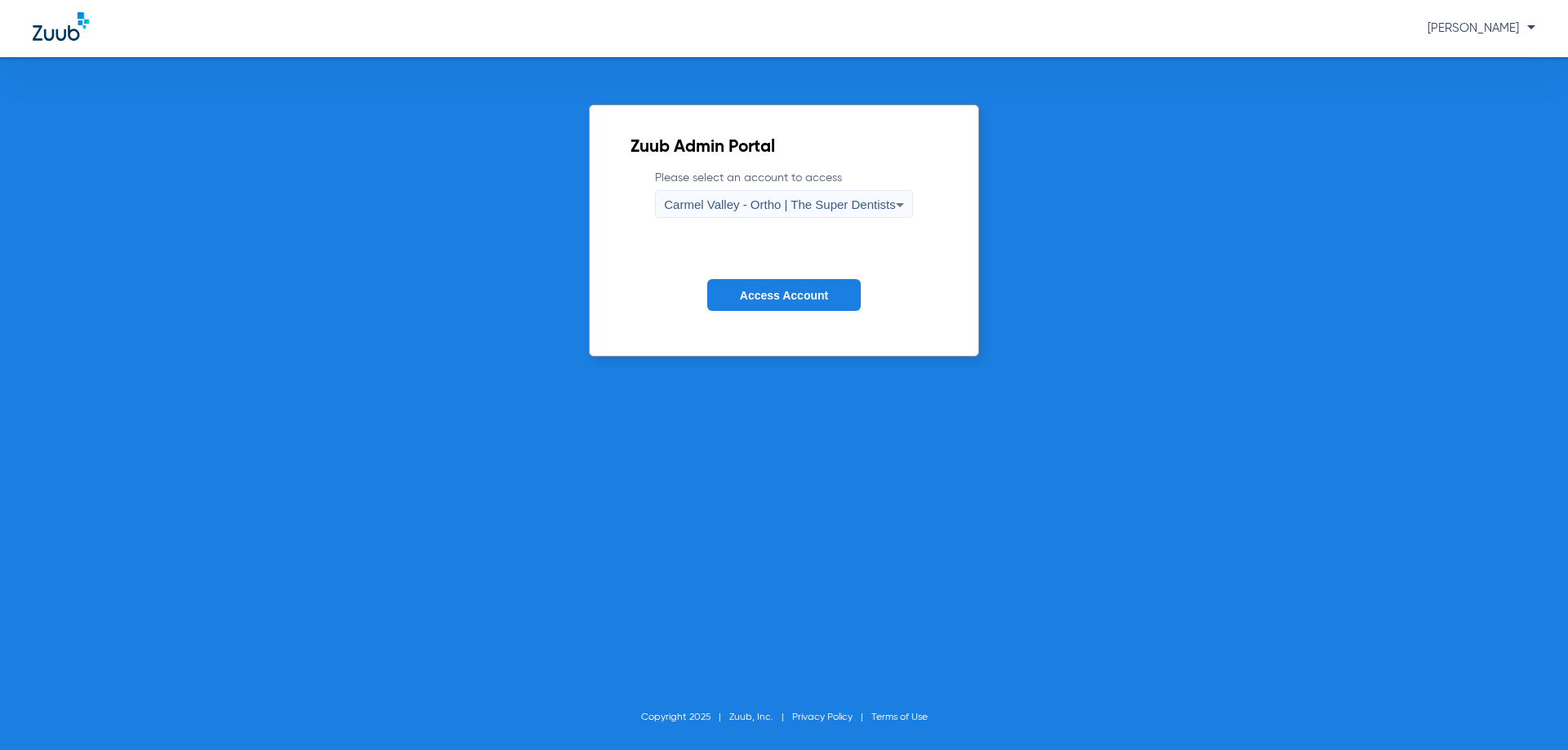
click at [901, 204] on icon at bounding box center [899, 205] width 8 height 4
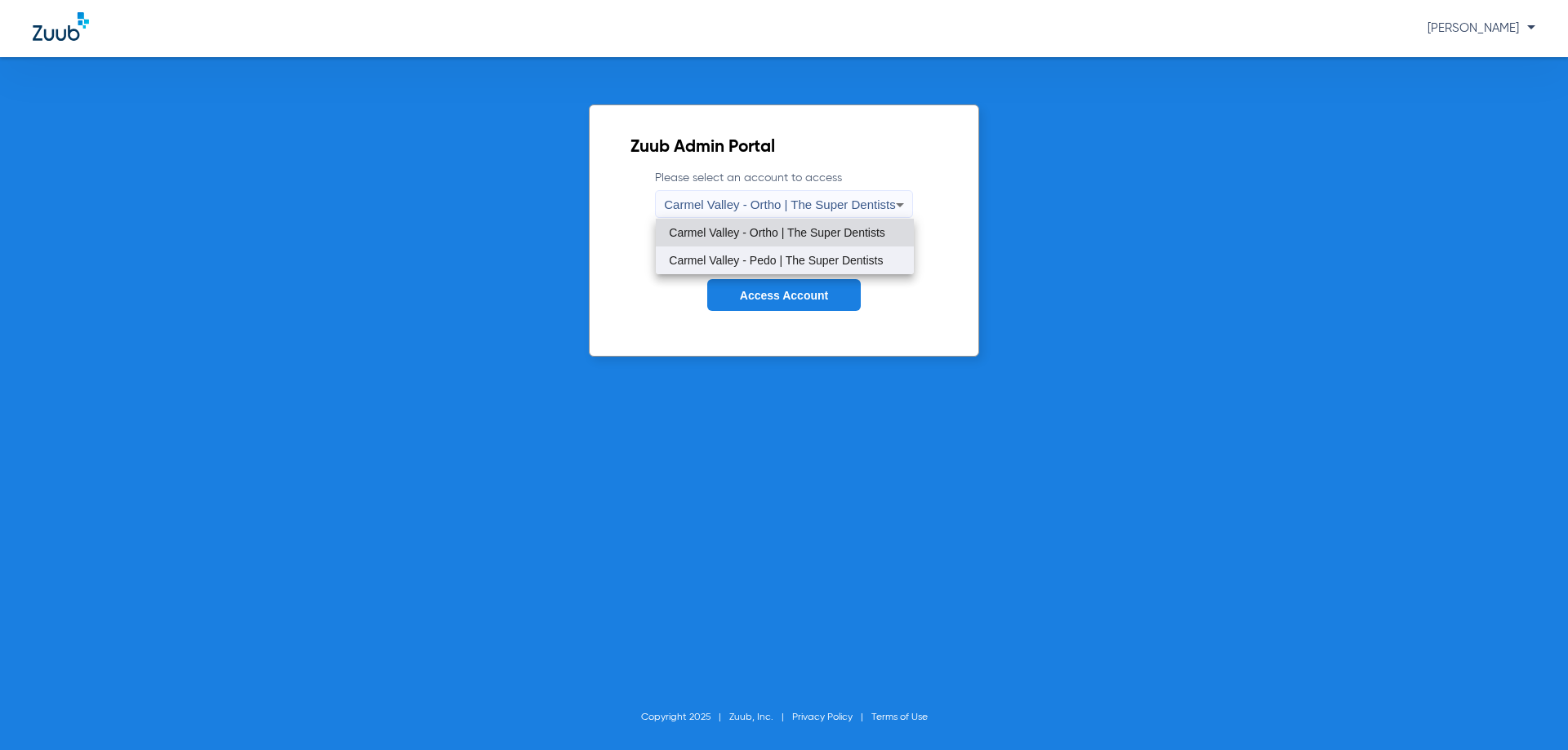
click at [768, 262] on span "Carmel Valley - Pedo | The Super Dentists" at bounding box center [775, 260] width 214 height 11
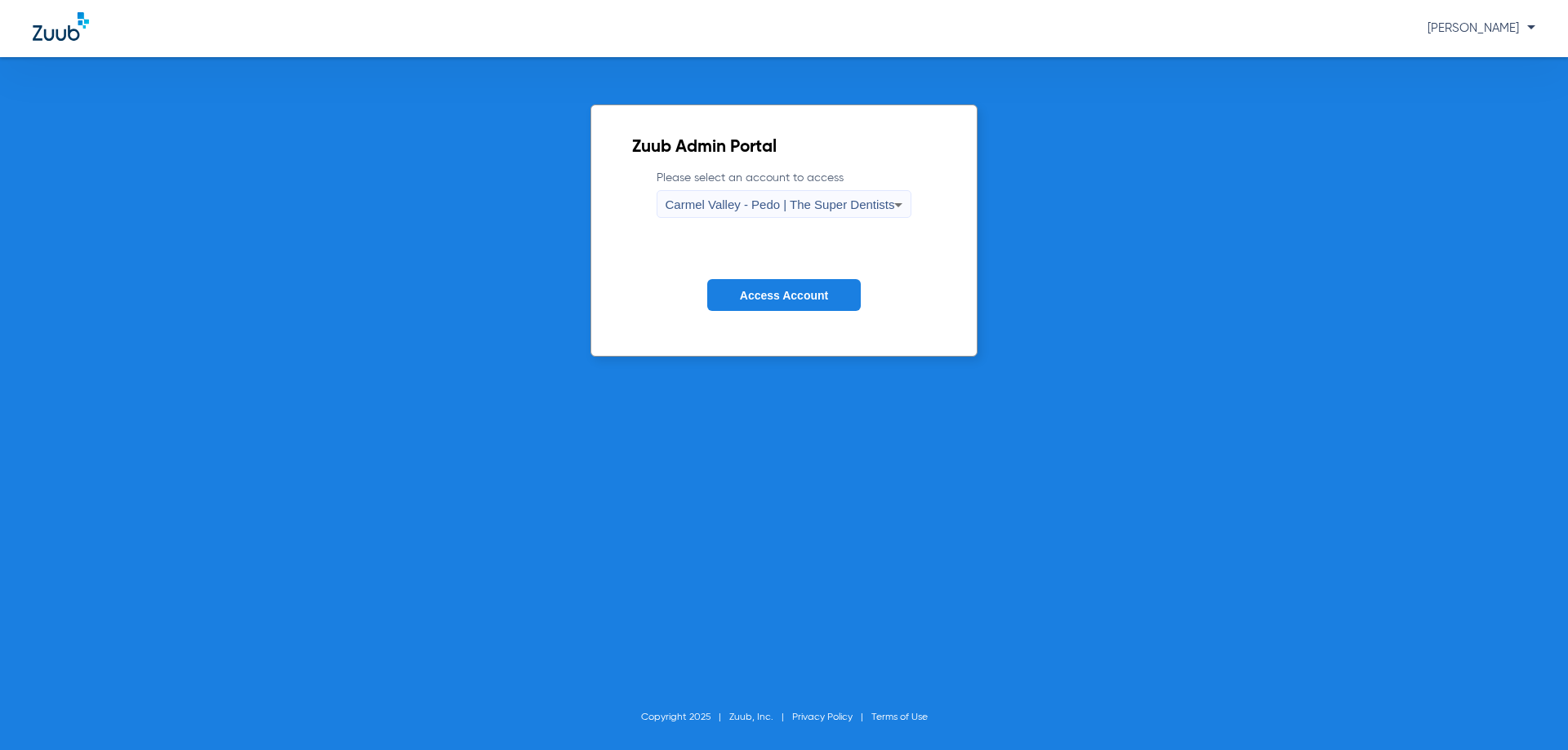
click at [772, 298] on span "Access Account" at bounding box center [784, 295] width 89 height 13
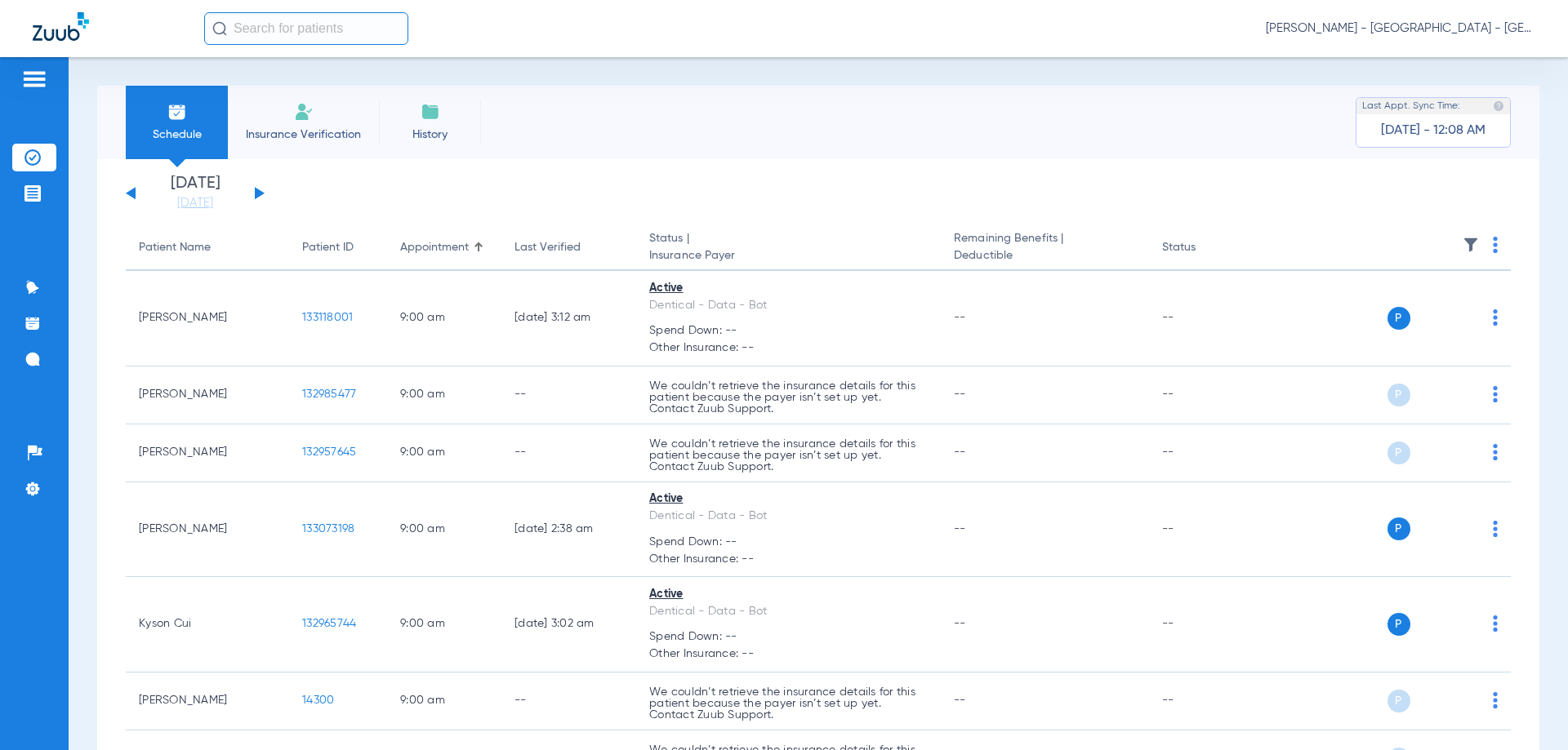
click at [286, 138] on span "Insurance Verification" at bounding box center [302, 134] width 126 height 16
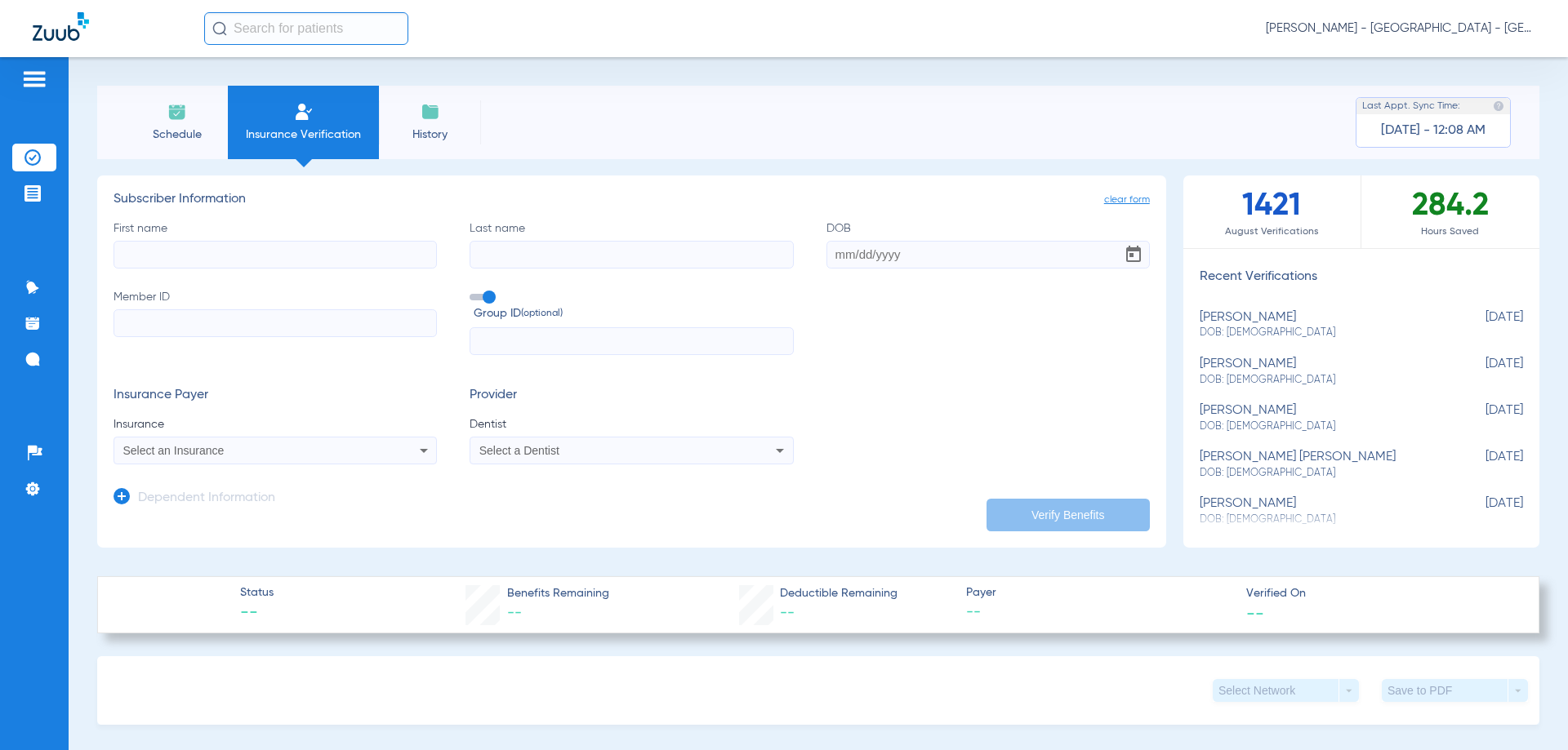
click at [134, 262] on input "First name" at bounding box center [275, 255] width 323 height 28
type input "Haruto"
click at [489, 261] on input "Last name" at bounding box center [631, 255] width 323 height 28
type input "Suzuki"
click at [837, 253] on input "DOB" at bounding box center [988, 255] width 323 height 28
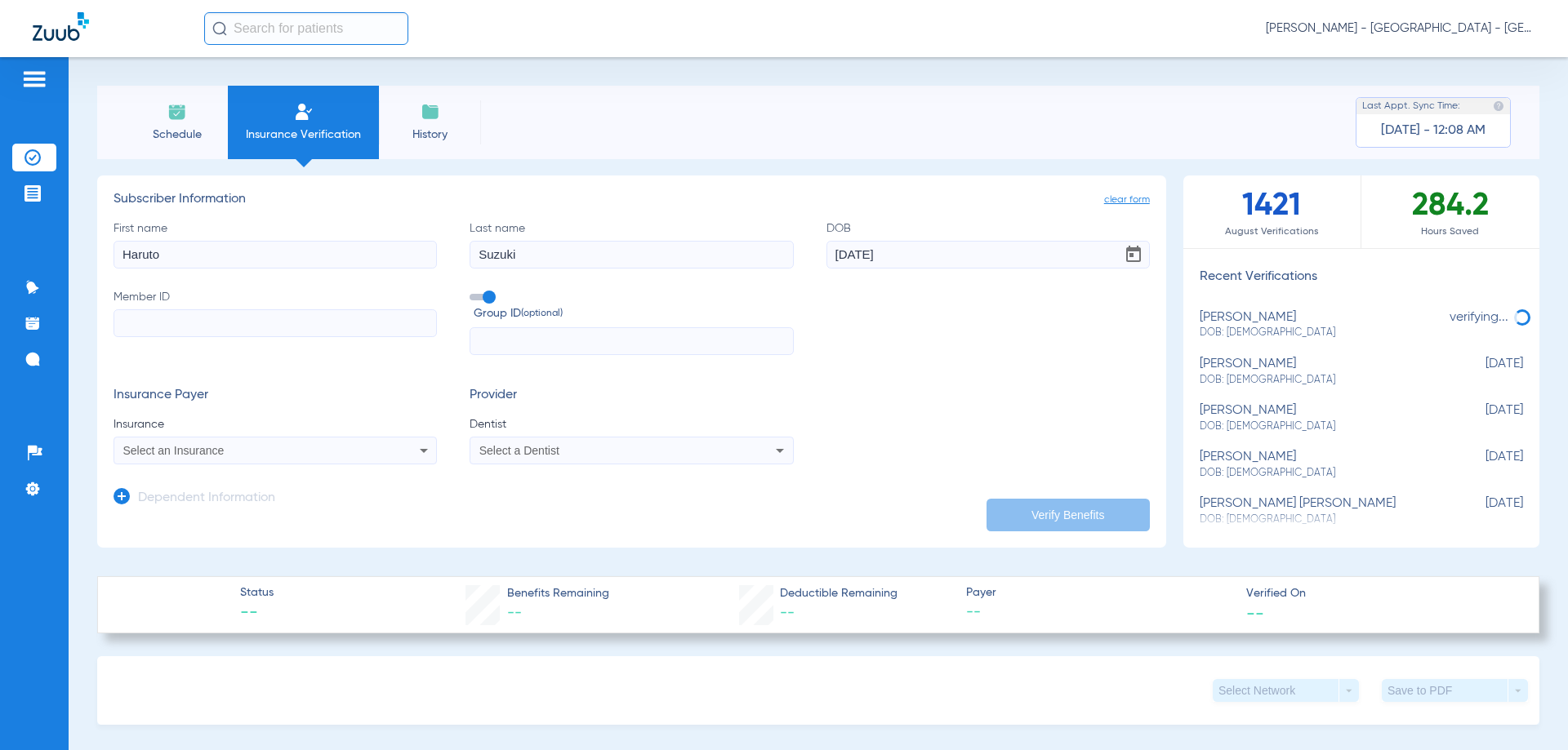
type input "[DATE]"
click at [139, 331] on input "Member ID" at bounding box center [275, 323] width 323 height 28
type input "678W18865"
click at [481, 343] on input "text" at bounding box center [631, 341] width 323 height 28
type input "L040000003"
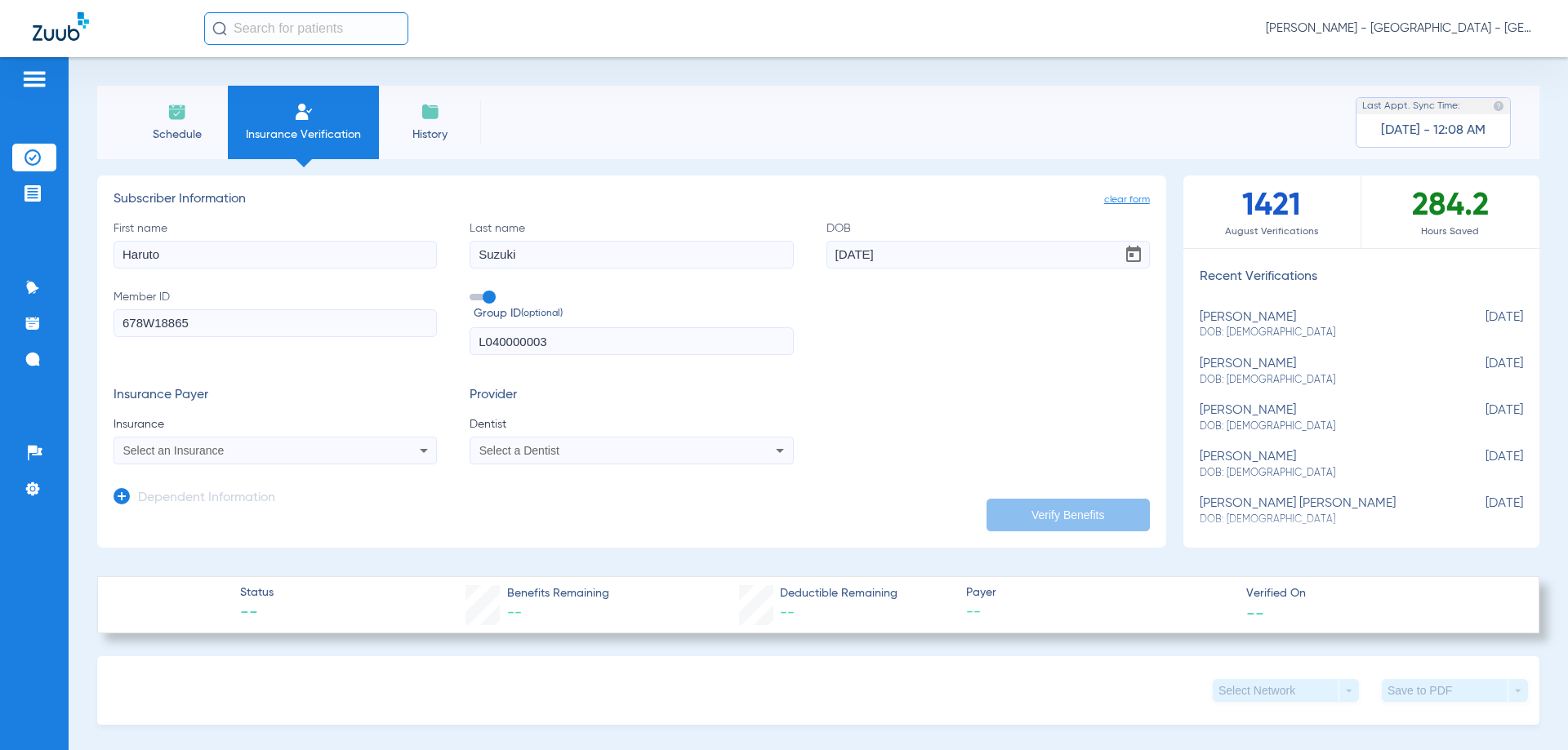
click at [422, 456] on icon at bounding box center [424, 451] width 20 height 20
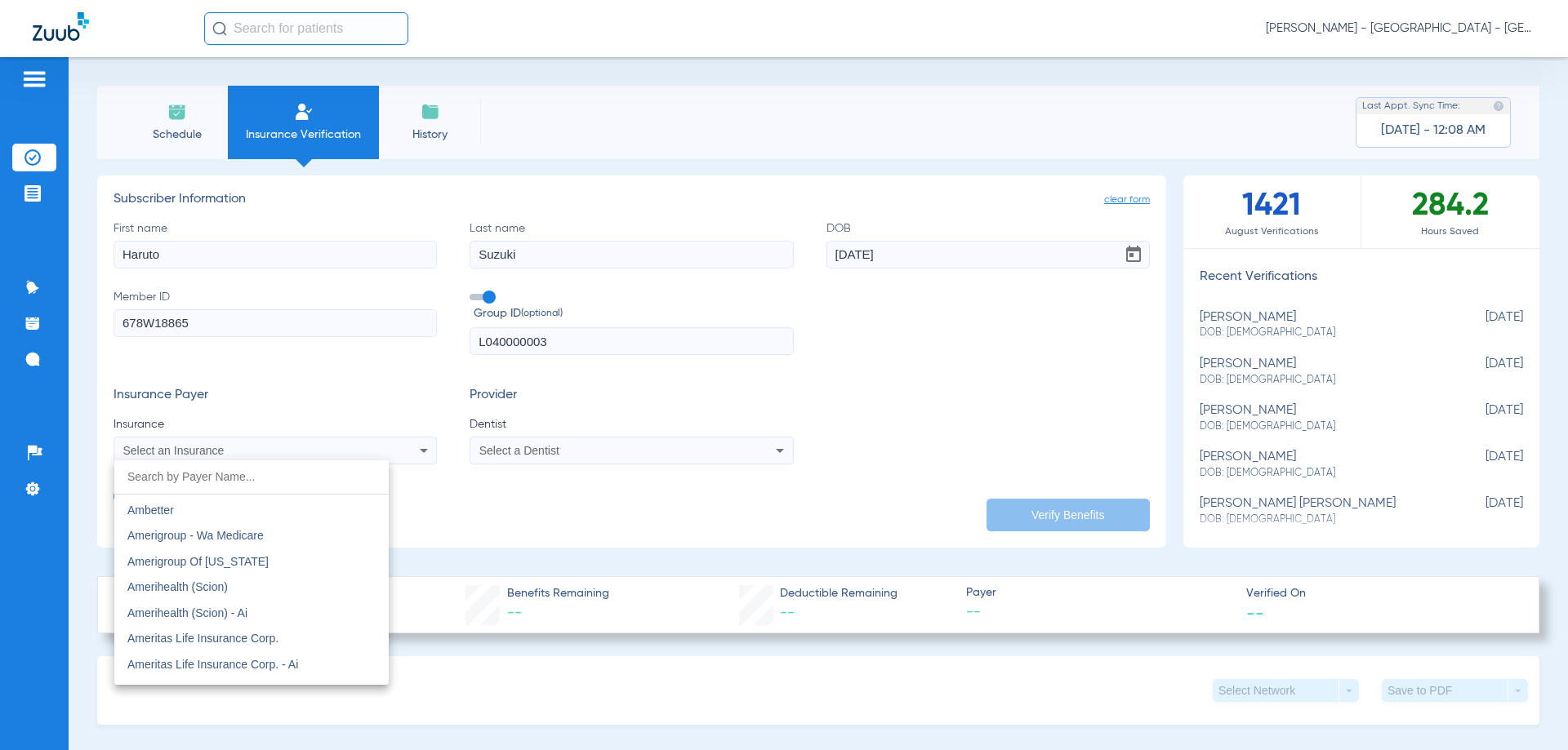
scroll to position [544, 0]
click at [196, 636] on span "Anthem Blue Cross - Ai" at bounding box center [186, 632] width 118 height 13
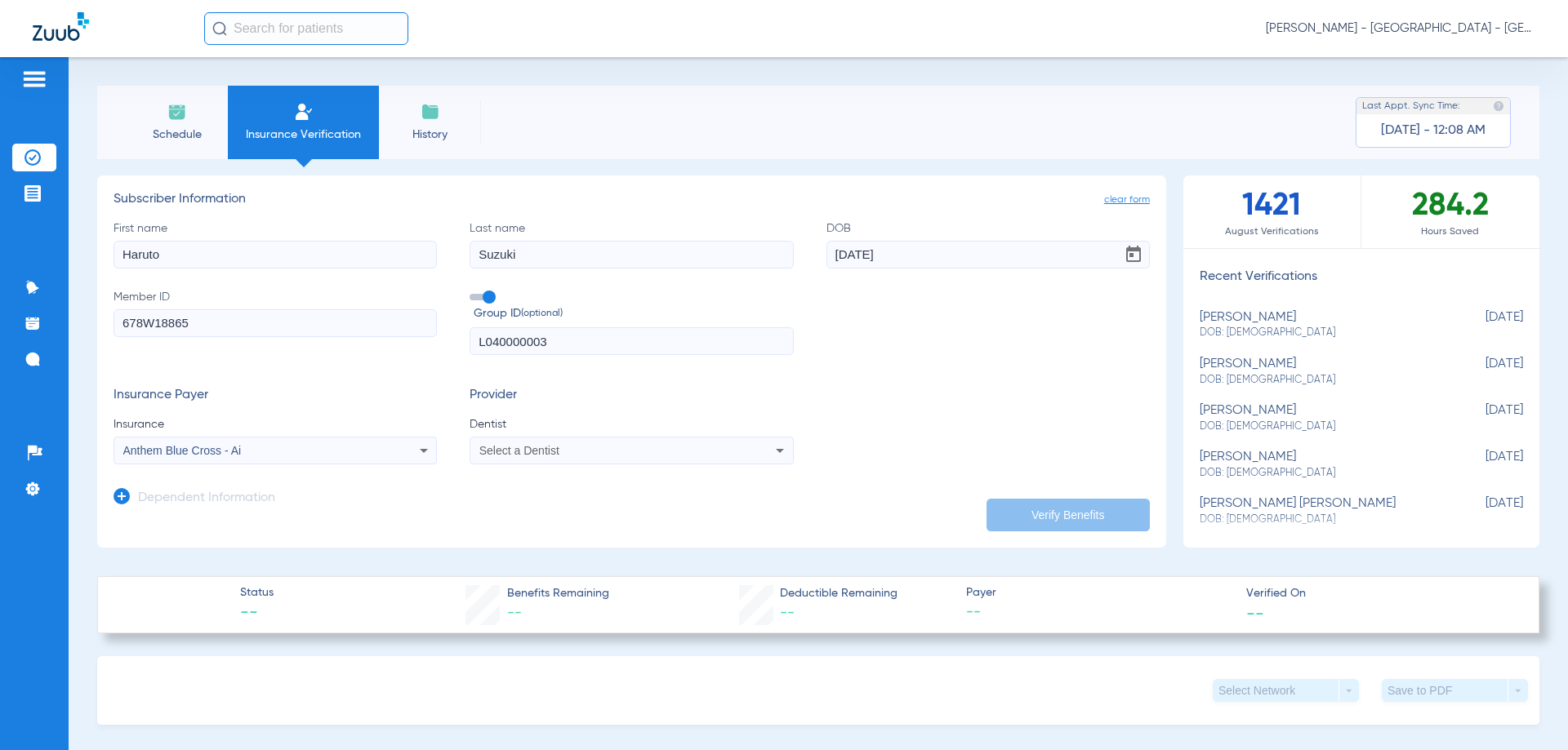
click at [776, 451] on icon at bounding box center [780, 451] width 8 height 4
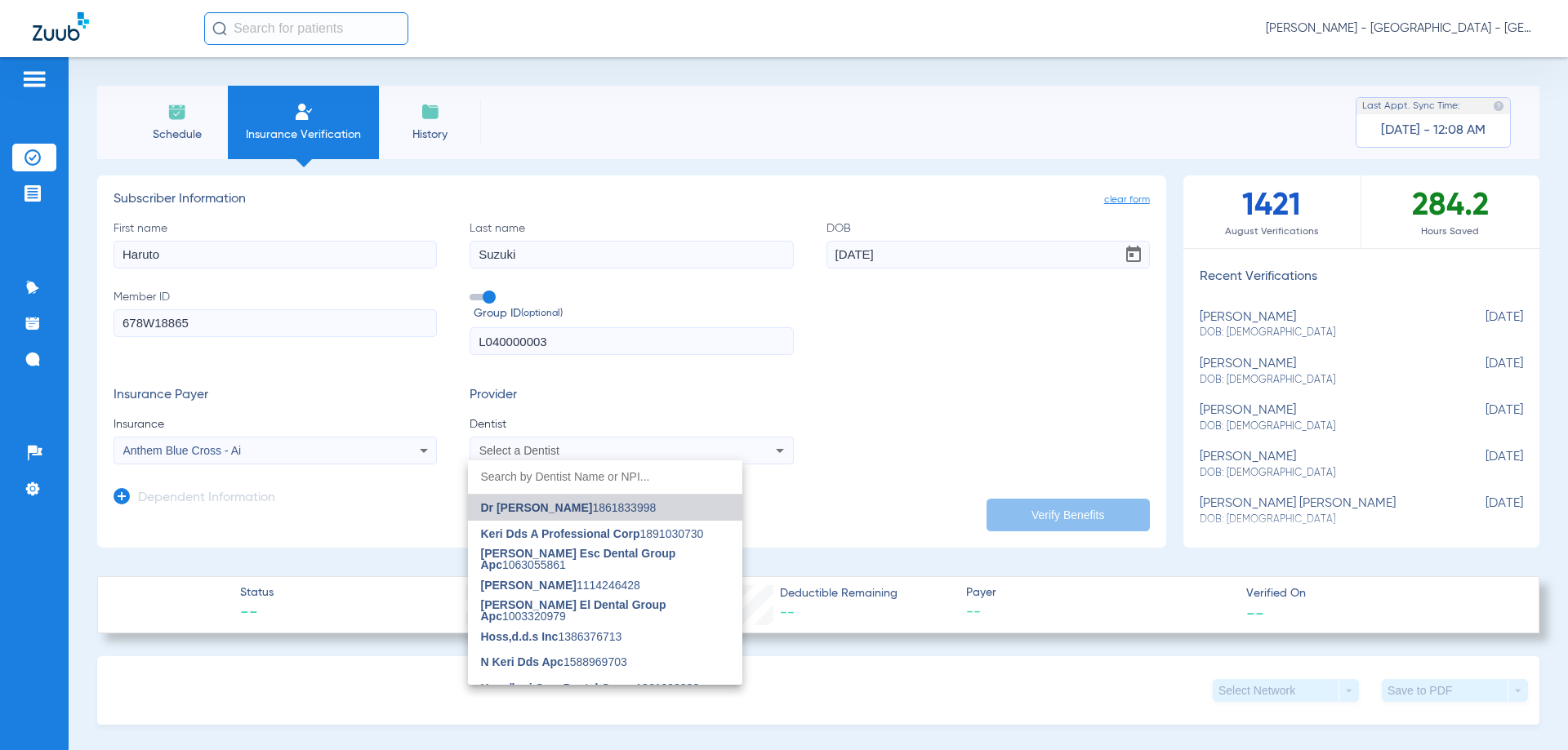
click at [609, 512] on span "Dr [PERSON_NAME] 1861833998" at bounding box center [568, 507] width 175 height 11
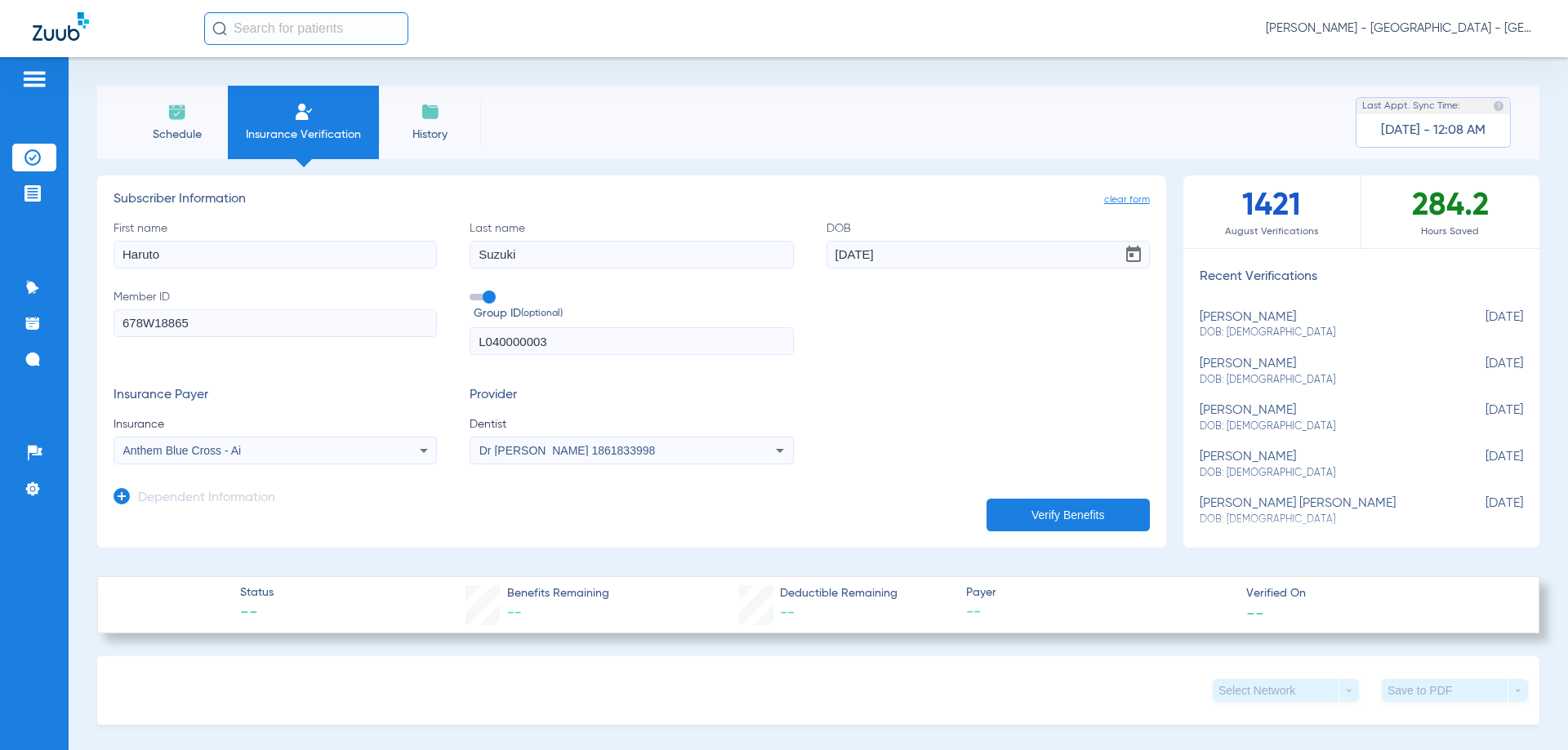
click at [999, 509] on button "Verify Benefits" at bounding box center [1068, 514] width 163 height 33
click at [274, 27] on input "text" at bounding box center [305, 28] width 204 height 33
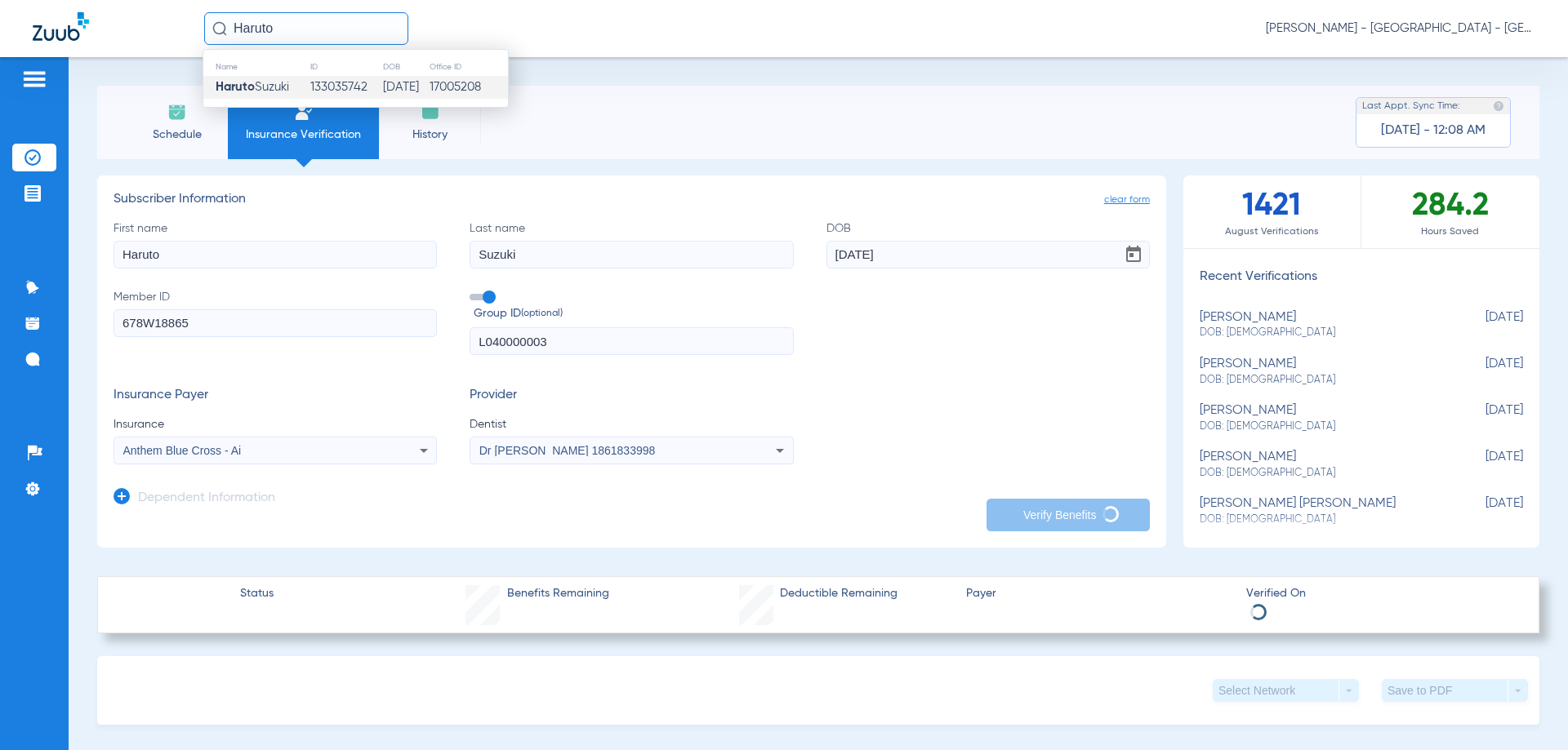
type input "Haruto"
click at [258, 85] on span "[PERSON_NAME]" at bounding box center [253, 87] width 74 height 12
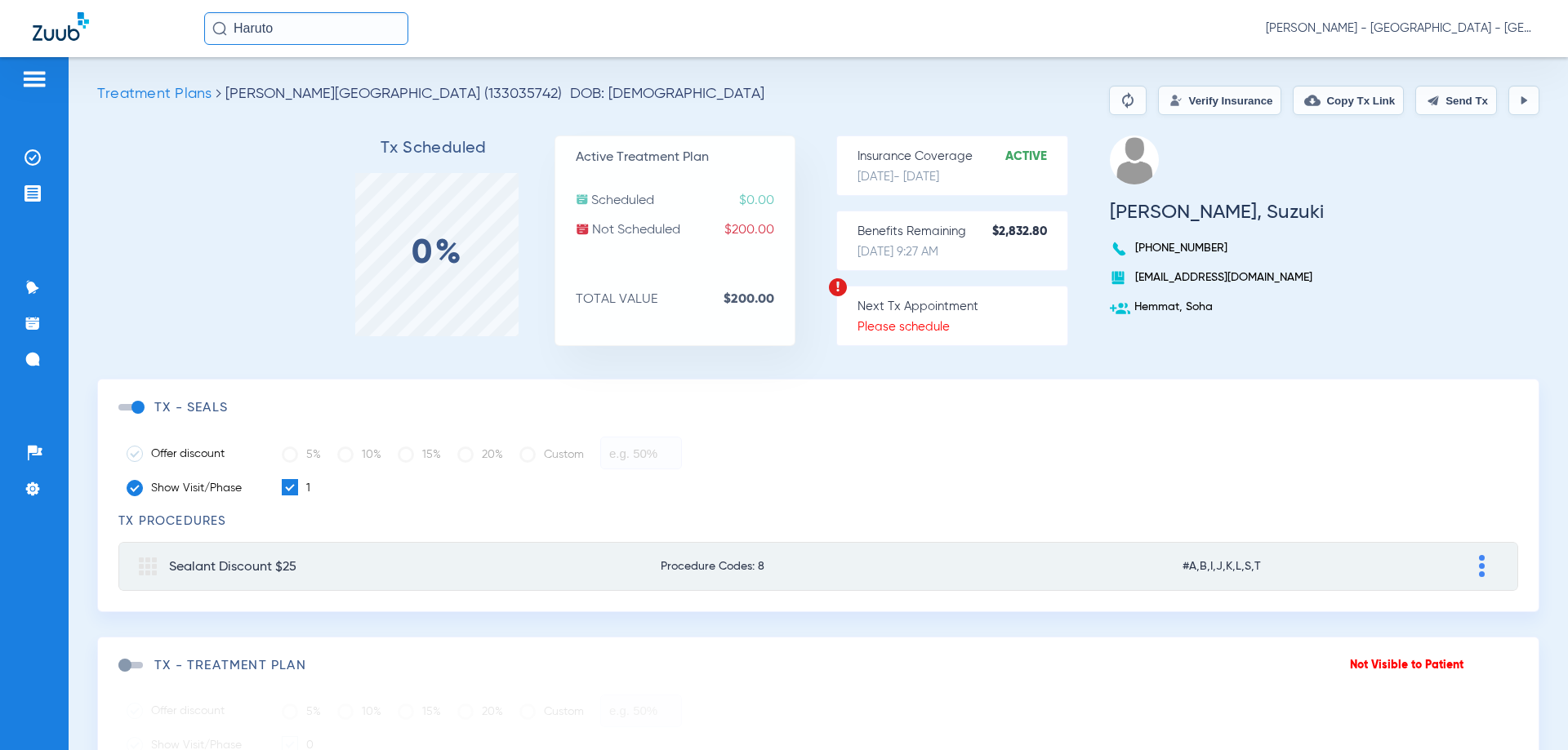
click at [291, 31] on input "Haruto" at bounding box center [305, 28] width 204 height 33
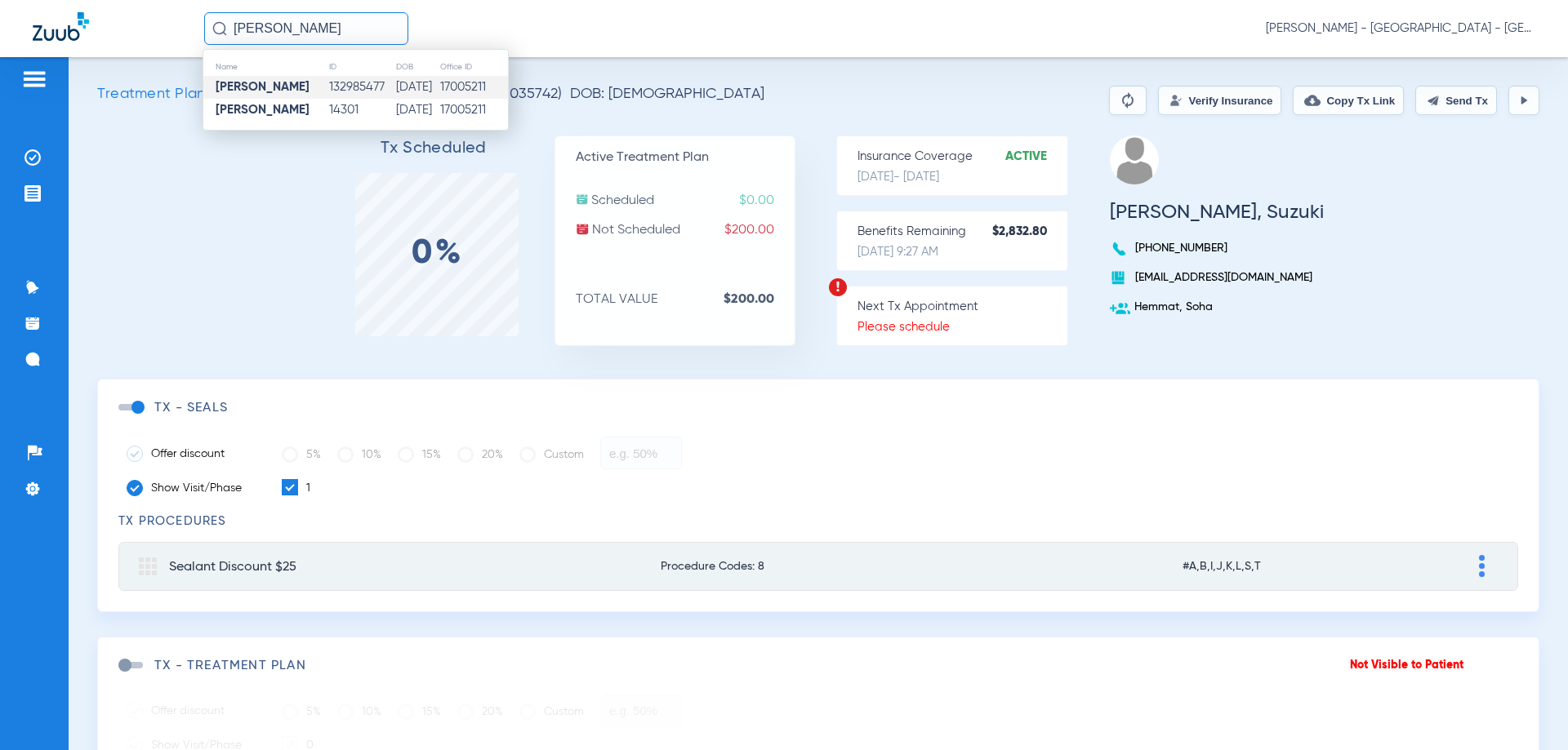
type input "[PERSON_NAME]"
click at [328, 85] on td "132985477" at bounding box center [361, 87] width 67 height 23
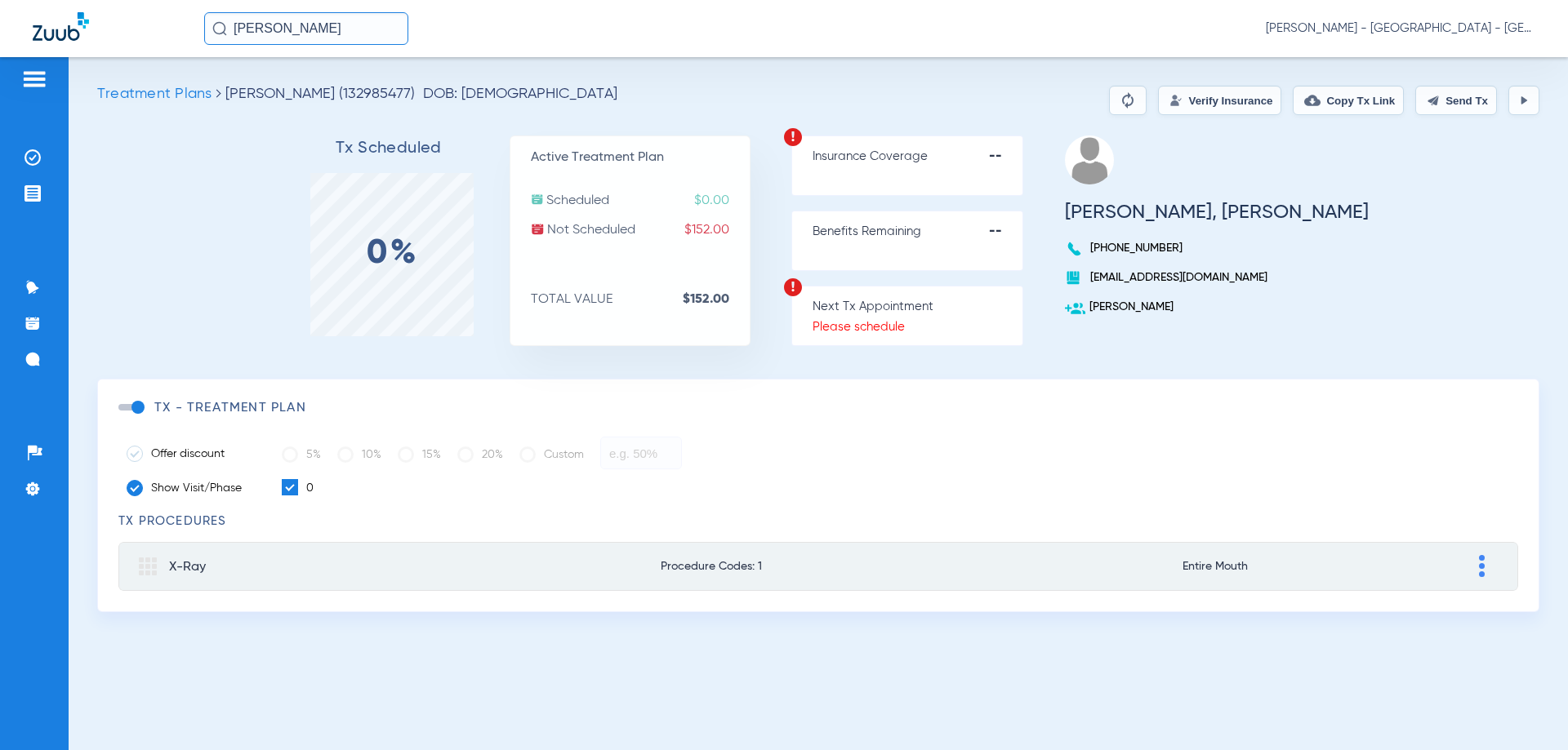
click at [1175, 100] on button "Verify Insurance" at bounding box center [1220, 100] width 123 height 30
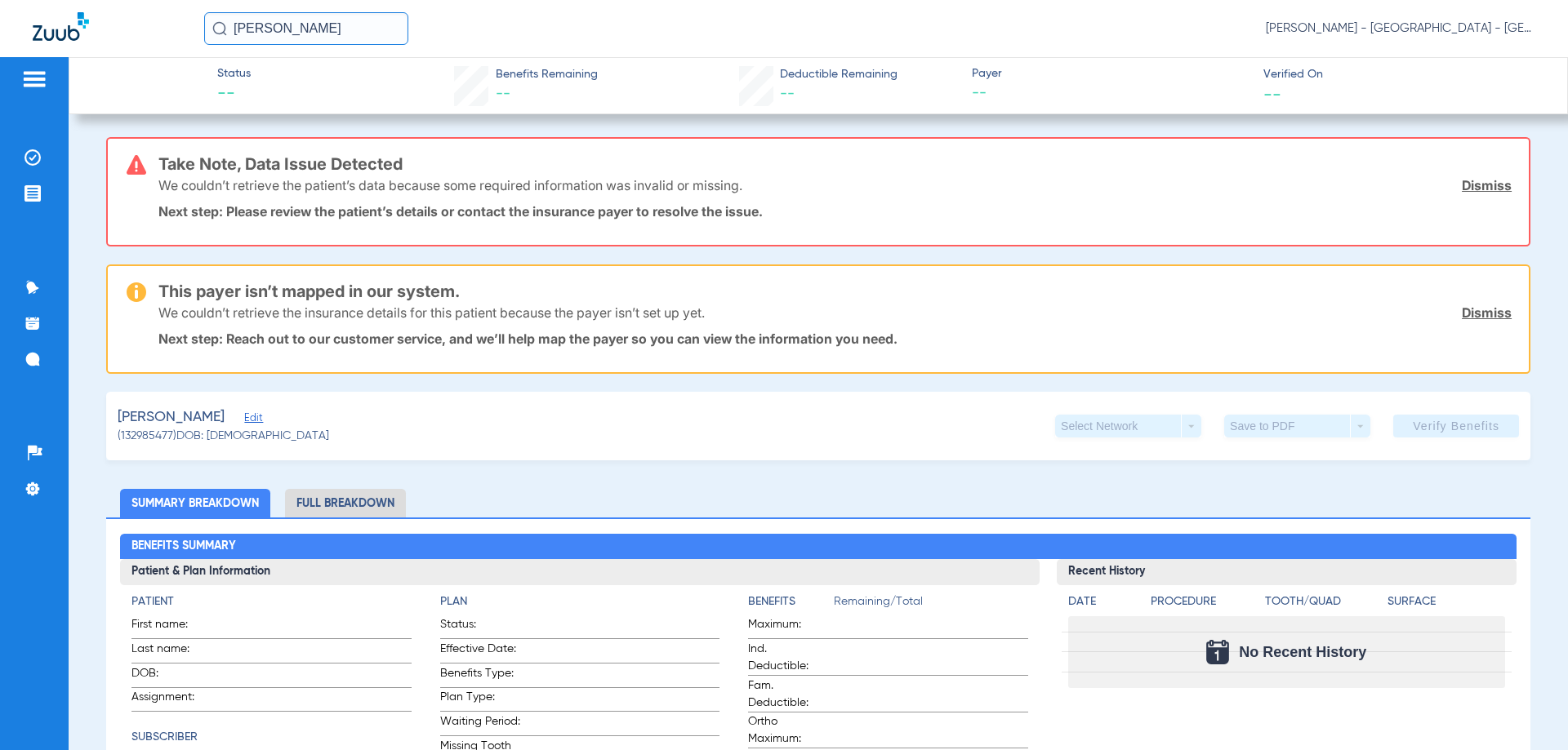
click at [318, 34] on input "[PERSON_NAME]" at bounding box center [305, 28] width 204 height 33
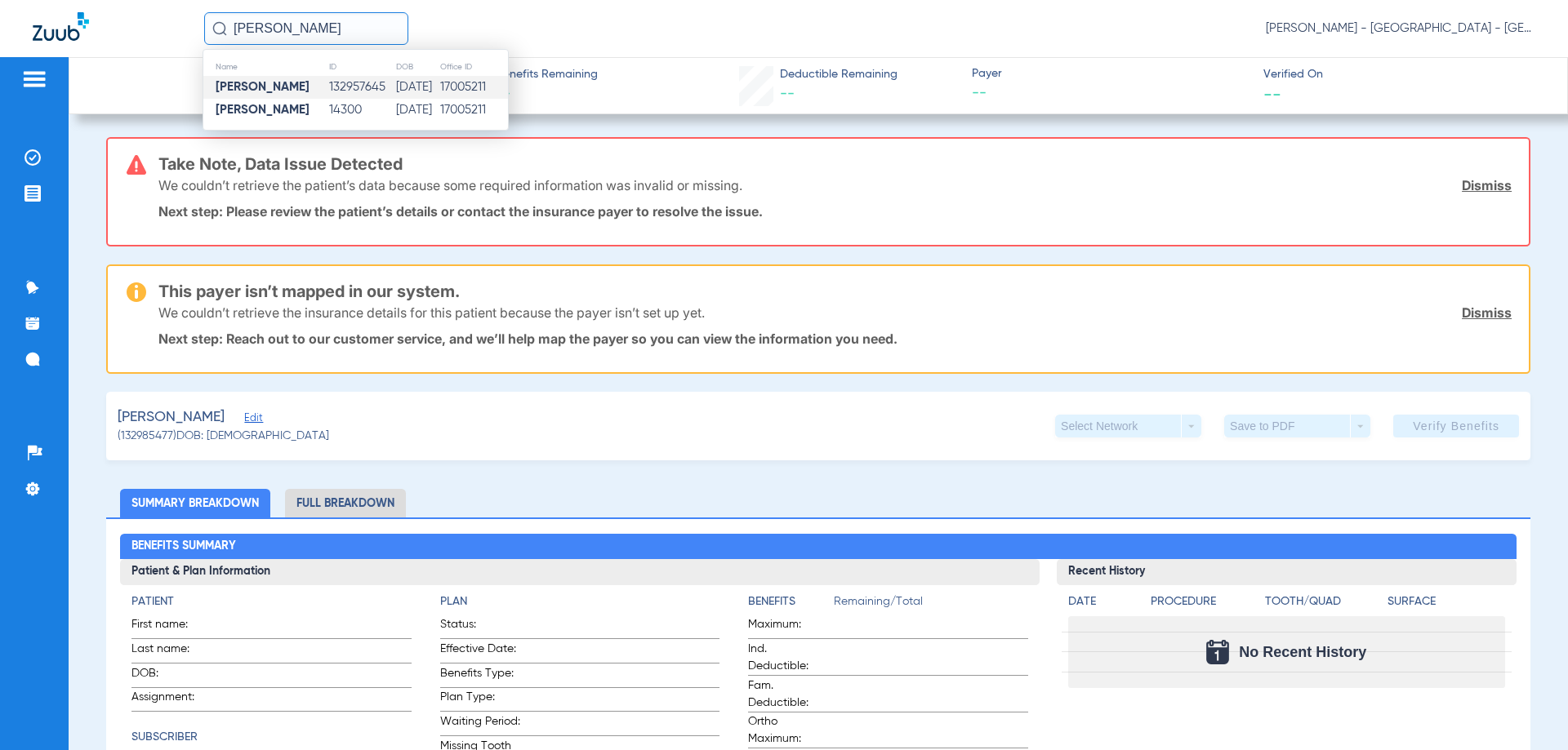
type input "[PERSON_NAME]"
click at [346, 85] on td "132957645" at bounding box center [362, 87] width 68 height 23
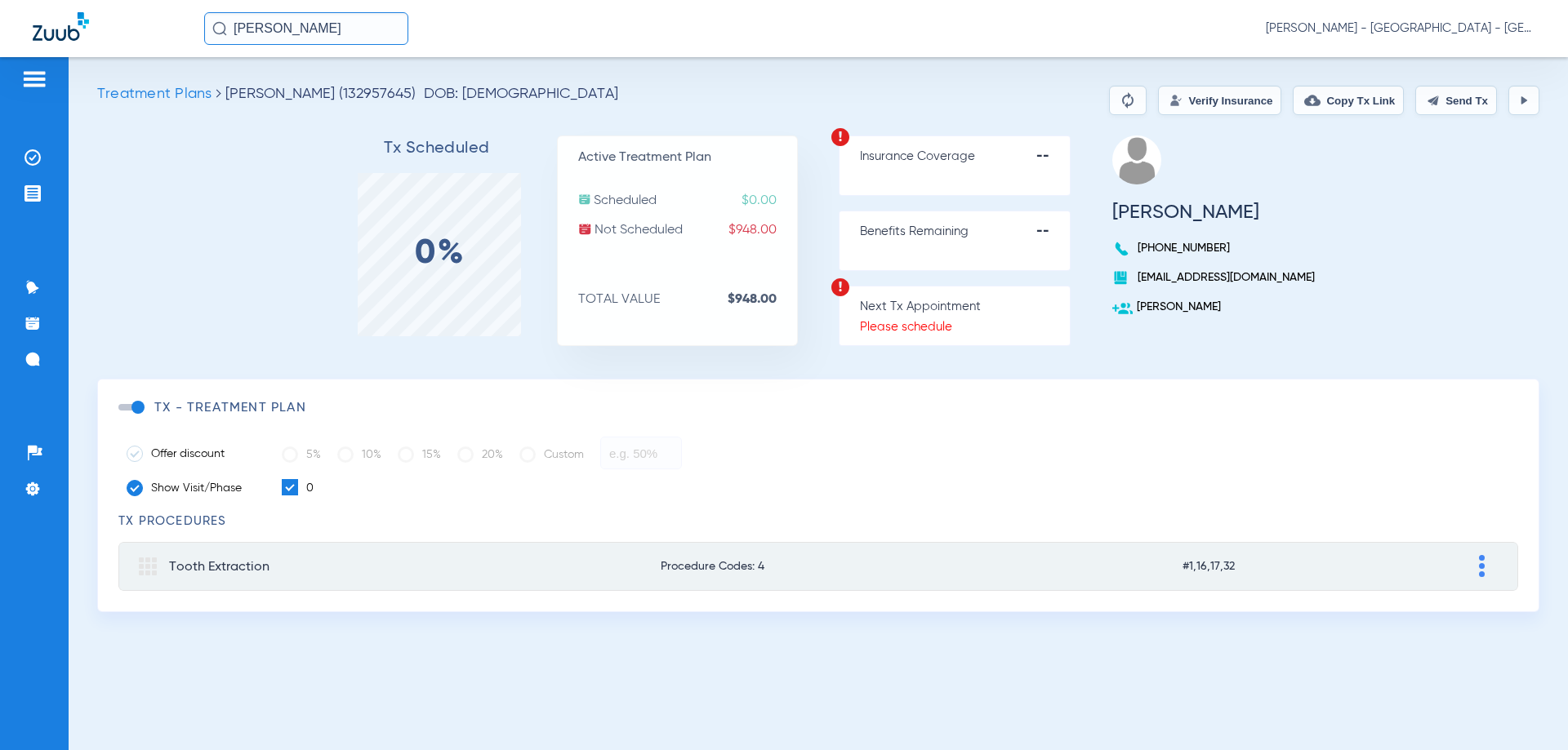
drag, startPoint x: 307, startPoint y: 30, endPoint x: 224, endPoint y: 28, distance: 83.0
click at [224, 28] on div "[PERSON_NAME]" at bounding box center [305, 28] width 204 height 33
